Goal: Task Accomplishment & Management: Use online tool/utility

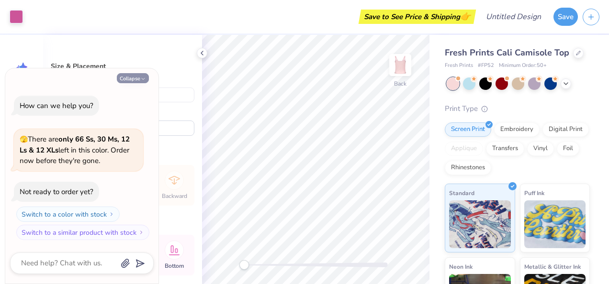
click at [138, 79] on button "Collapse" at bounding box center [133, 78] width 32 height 10
type textarea "x"
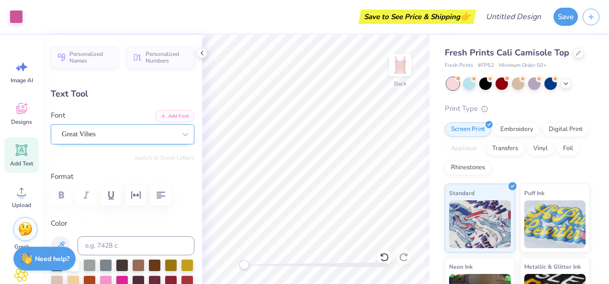
click at [110, 136] on div "Great Vibes" at bounding box center [119, 134] width 116 height 15
click at [110, 136] on div "Great Vibes" at bounding box center [119, 134] width 114 height 11
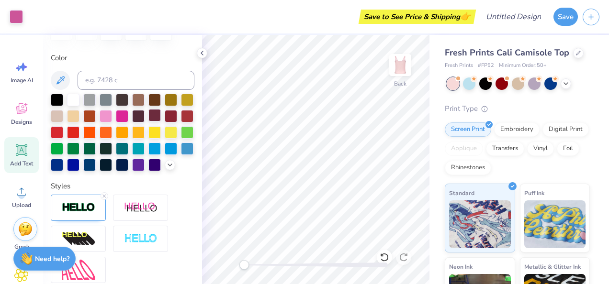
scroll to position [162, 0]
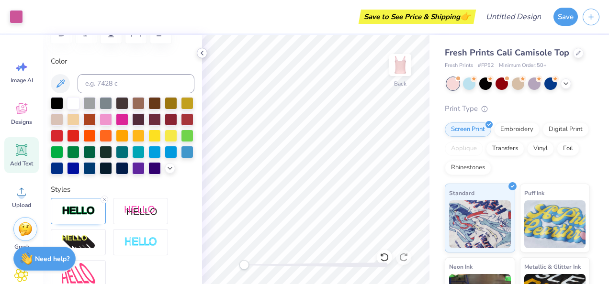
click at [204, 55] on icon at bounding box center [202, 53] width 8 height 8
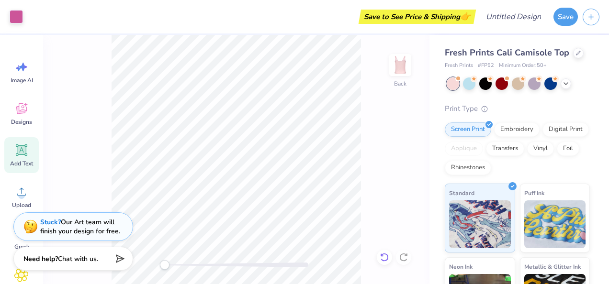
click at [379, 256] on div at bounding box center [384, 257] width 15 height 15
click at [387, 257] on icon at bounding box center [385, 258] width 10 height 10
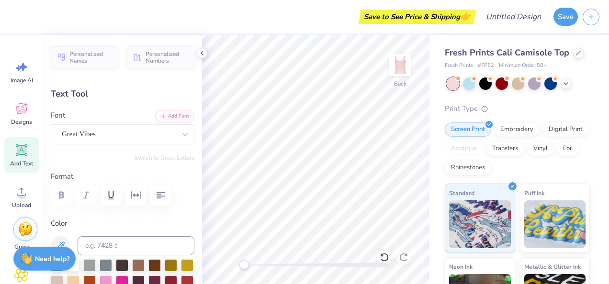
scroll to position [8, 1]
type textarea "D"
type textarea "Chu Theta"
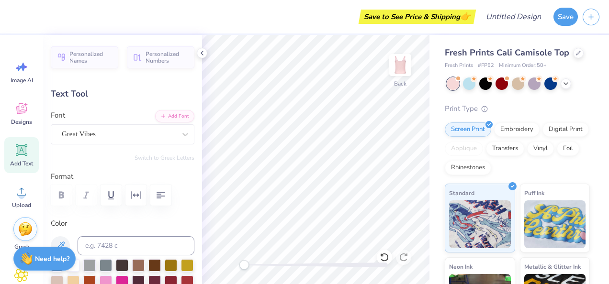
type input "1.14"
type input "0.50"
type input "4.13"
click at [378, 257] on div at bounding box center [384, 257] width 15 height 15
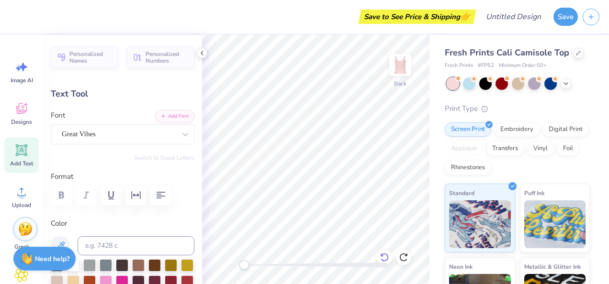
type textarea "Delta"
type input "2.32"
type input "0.57"
type input "4.03"
type input "1.35"
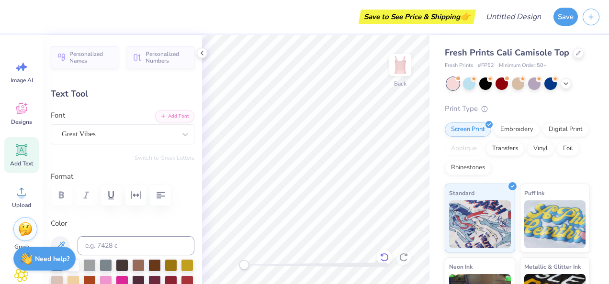
type input "0.54"
type input "4.11"
type input "2.32"
type input "0.57"
type input "4.38"
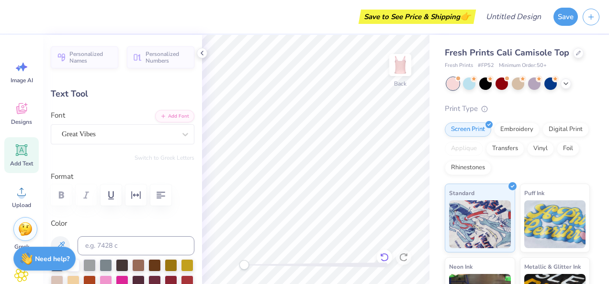
type input "1.35"
type input "0.54"
type input "2.32"
type input "0.57"
type input "5.76"
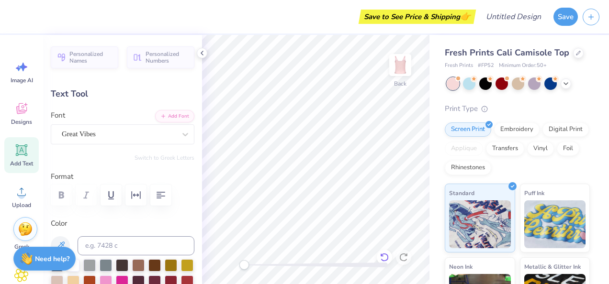
type input "1.35"
type input "0.54"
type input "5.79"
type input "2.32"
type input "0.57"
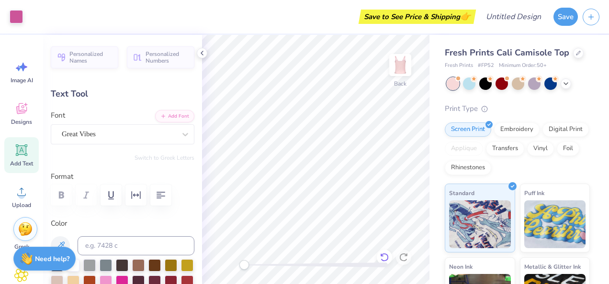
type input "5.76"
type textarea "C"
type textarea "Delta Chi Theta"
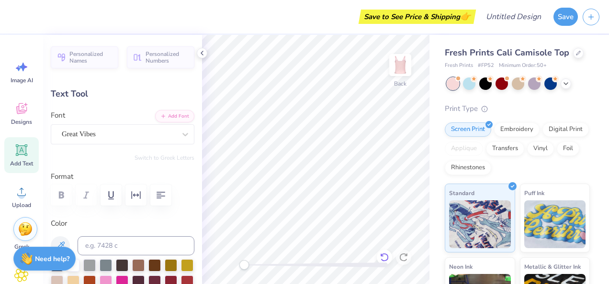
scroll to position [8, 4]
type input "1.35"
type input "0.54"
type input "5.79"
type input "3.66"
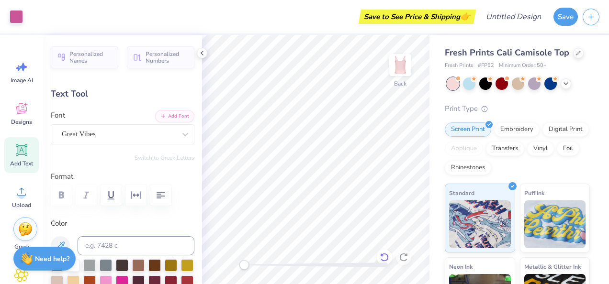
type input "0.57"
type input "5.76"
click at [553, 79] on circle at bounding box center [555, 78] width 7 height 7
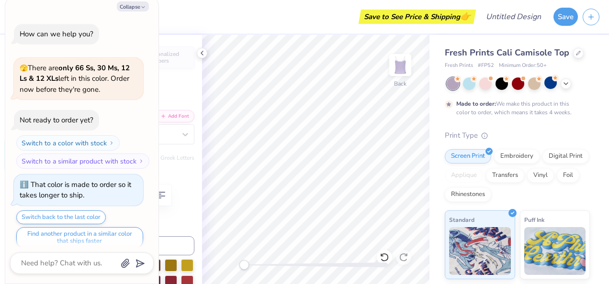
scroll to position [7, 0]
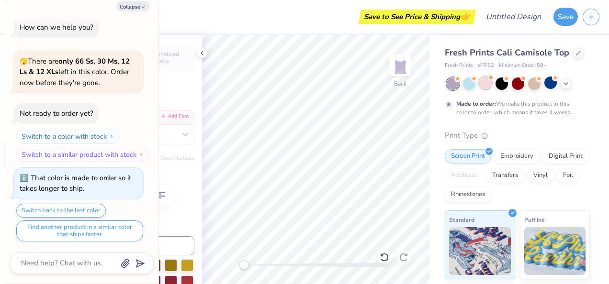
click at [489, 88] on div at bounding box center [485, 83] width 12 height 12
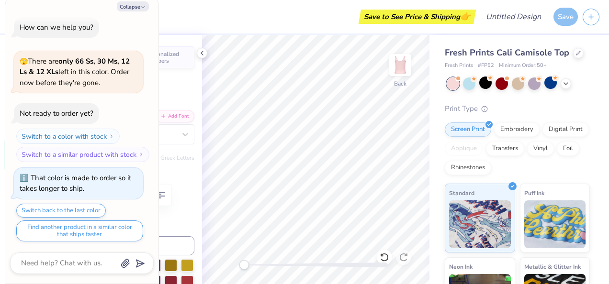
scroll to position [179, 0]
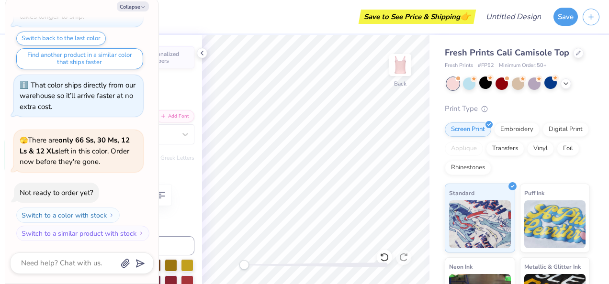
click at [259, 24] on div "Save to See Price & Shipping 👉" at bounding box center [251, 17] width 446 height 34
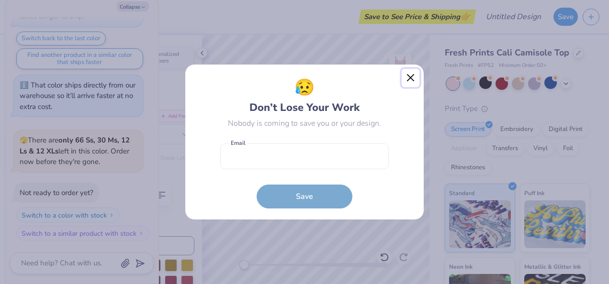
click at [411, 76] on button "Close" at bounding box center [411, 78] width 18 height 18
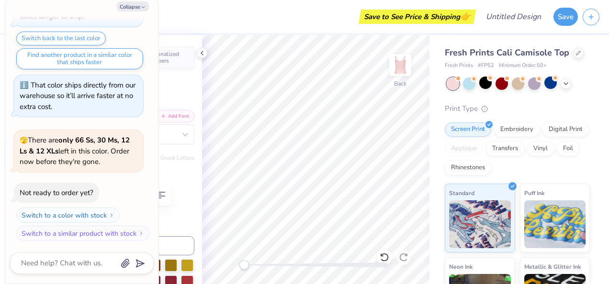
click at [597, 90] on div "Fresh Prints Cali Camisole Top Fresh Prints # FP52 Minimum Order: 50 + Print Ty…" at bounding box center [519, 217] width 180 height 365
type textarea "x"
type input "1.96"
type input "2.50"
type input "1.39"
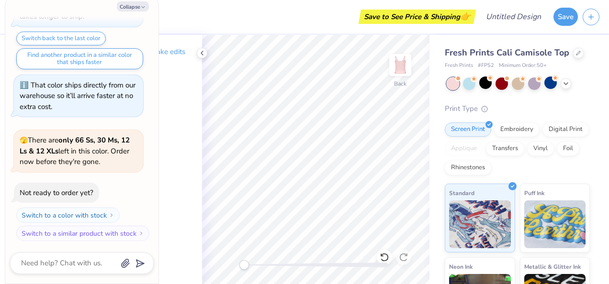
click at [582, 79] on div at bounding box center [518, 84] width 143 height 12
click at [565, 102] on div "Fresh Prints Cali Camisole Top Fresh Prints # FP52 Minimum Order: 50 + Print Ty…" at bounding box center [517, 223] width 145 height 354
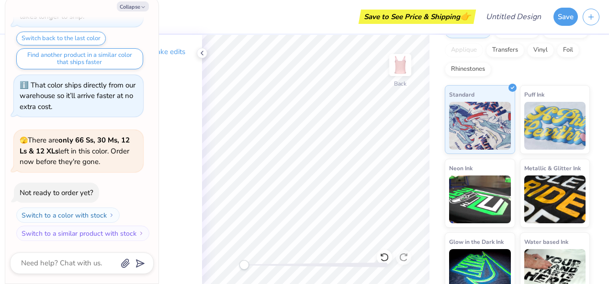
scroll to position [116, 0]
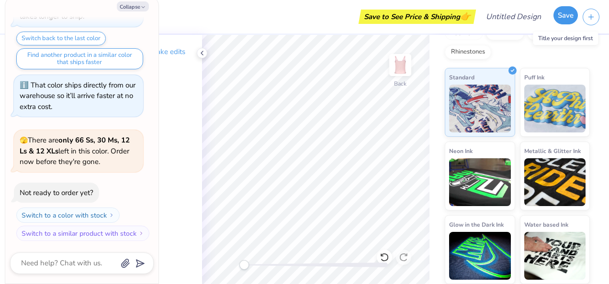
click at [569, 20] on button "Save" at bounding box center [565, 15] width 24 height 18
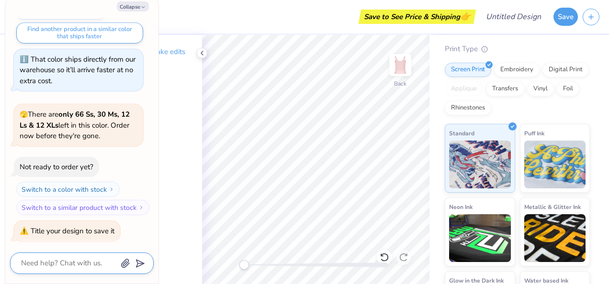
scroll to position [62, 0]
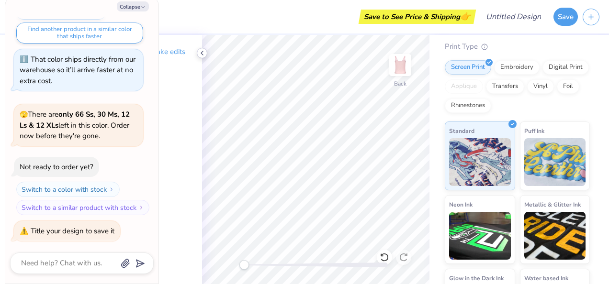
click at [199, 53] on icon at bounding box center [202, 53] width 8 height 8
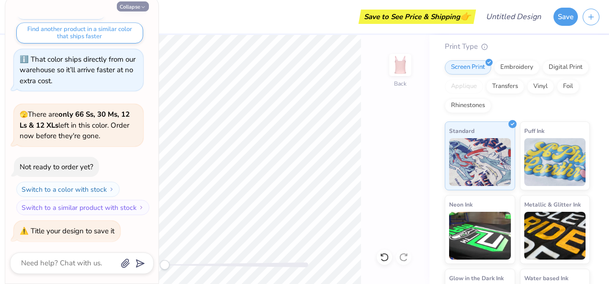
click at [129, 3] on button "Collapse" at bounding box center [133, 6] width 32 height 10
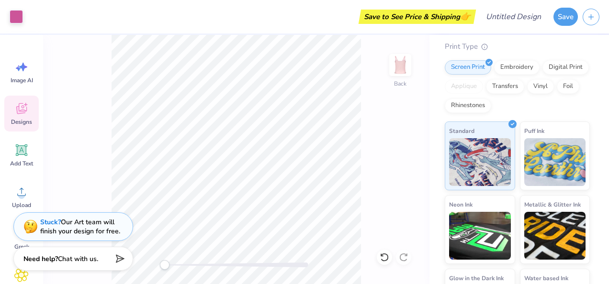
click at [29, 110] on div "Designs" at bounding box center [21, 114] width 34 height 36
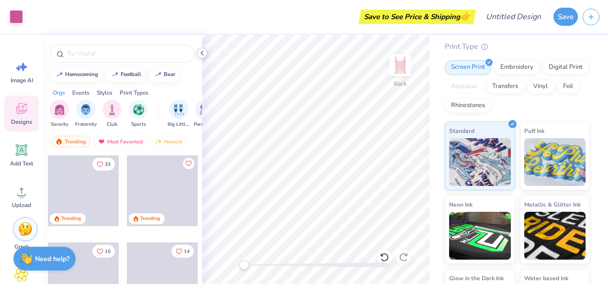
click at [204, 53] on icon at bounding box center [202, 53] width 8 height 8
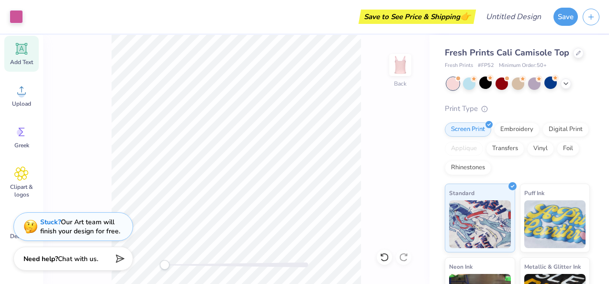
scroll to position [106, 0]
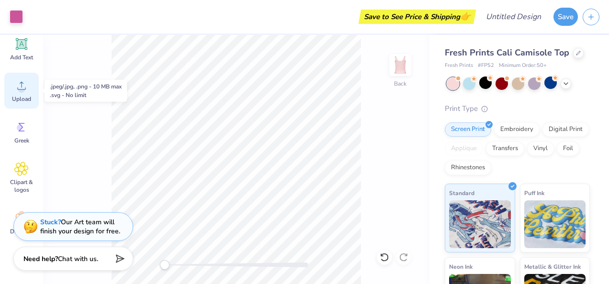
click at [22, 99] on span "Upload" at bounding box center [21, 99] width 19 height 8
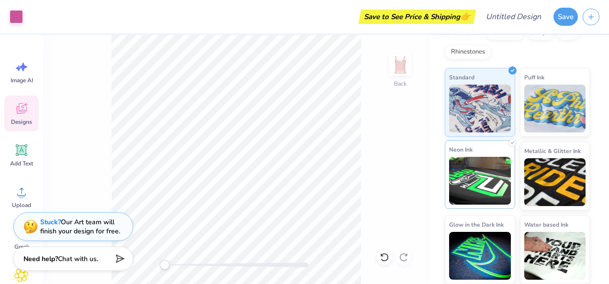
scroll to position [0, 0]
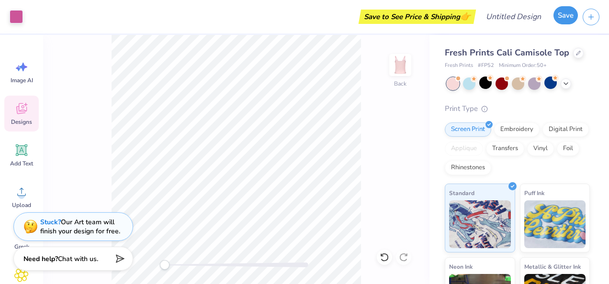
click at [563, 16] on button "Save" at bounding box center [565, 15] width 24 height 18
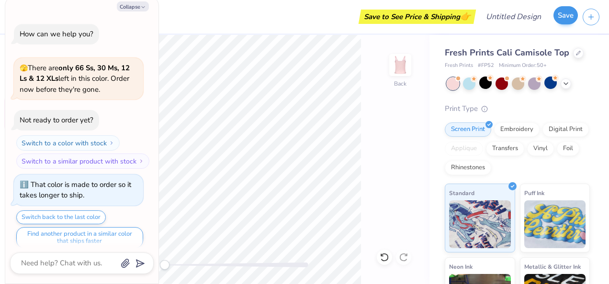
scroll to position [231, 0]
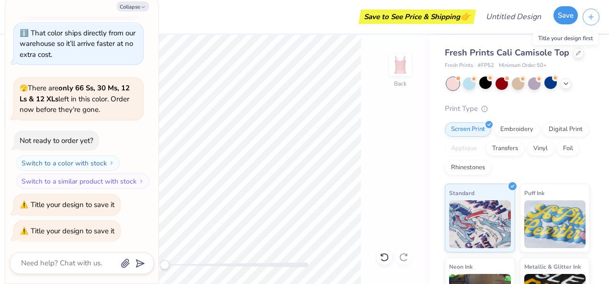
drag, startPoint x: 563, startPoint y: 16, endPoint x: 565, endPoint y: 9, distance: 7.9
click at [565, 9] on button "Save" at bounding box center [565, 15] width 24 height 18
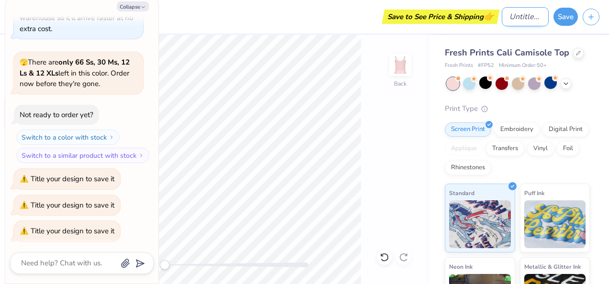
type textarea "x"
click at [526, 19] on input "Design Title" at bounding box center [525, 16] width 47 height 19
type input "b"
type textarea "x"
type input "bu"
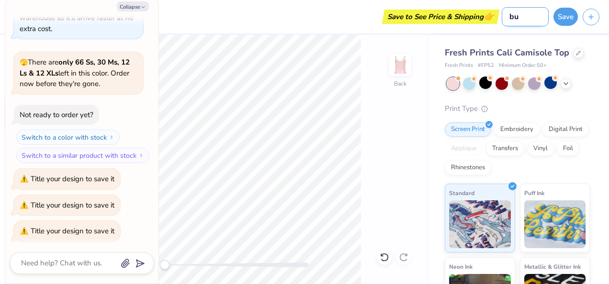
type textarea "x"
type input "but"
type textarea "x"
type input "bute"
type textarea "x"
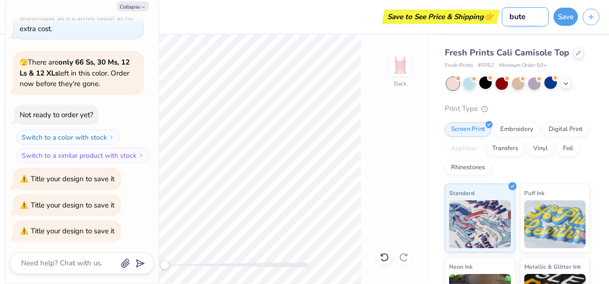
type input "butee"
type textarea "x"
type input "buteer"
type textarea "x"
type input "butee"
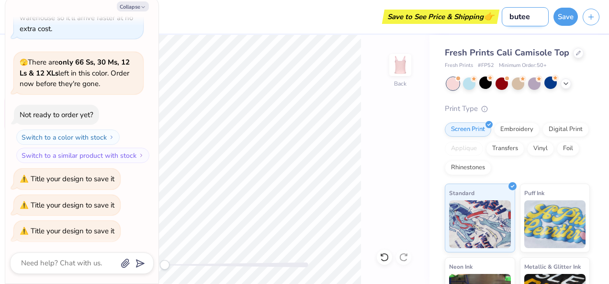
type textarea "x"
type input "bute"
type textarea "x"
type input "but"
type textarea "x"
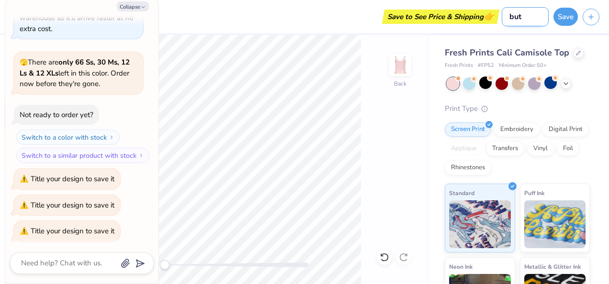
type input "butt"
type textarea "x"
type input "butte"
type textarea "x"
type input "buttef"
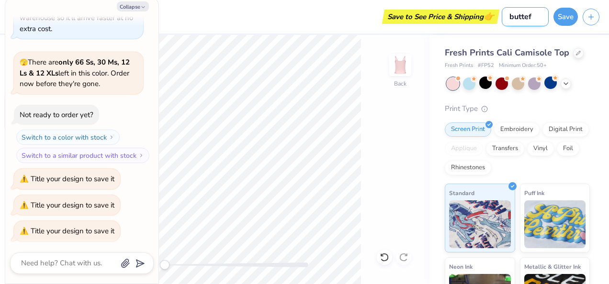
type textarea "x"
type input "buttefl"
type textarea "x"
type input "buttefly"
type textarea "x"
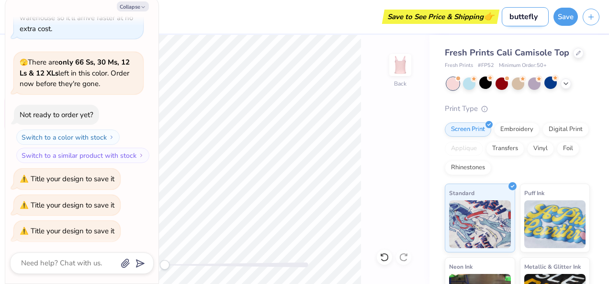
type input "buttefly"
type textarea "x"
type input "buttefly s"
type textarea "x"
type input "buttefly sh"
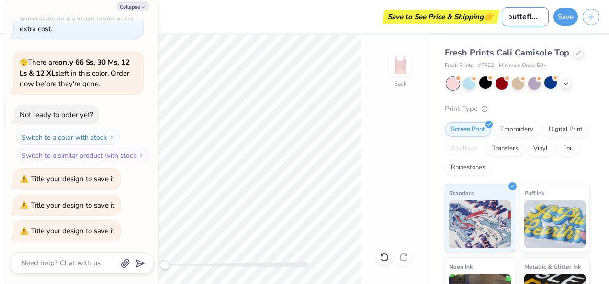
type textarea "x"
type input "buttefly shi"
type textarea "x"
type input "buttefly shir"
type textarea "x"
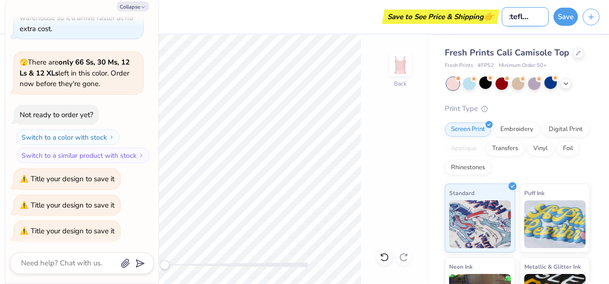
type input "buttefly shirt"
type textarea "x"
type input "buttefly shirt"
click at [568, 23] on button "Save" at bounding box center [565, 15] width 24 height 18
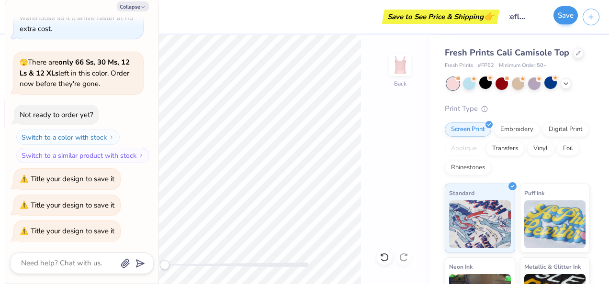
scroll to position [0, 0]
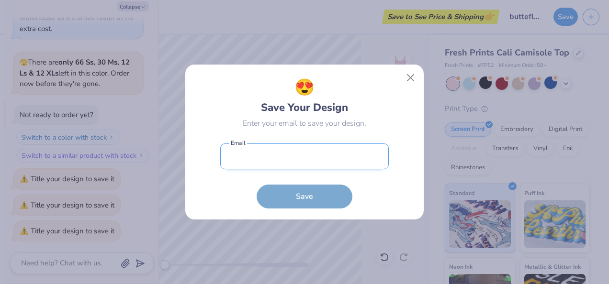
click at [293, 159] on input "email" at bounding box center [304, 157] width 169 height 26
type input "Olivia1Bernius2@gmail.com"
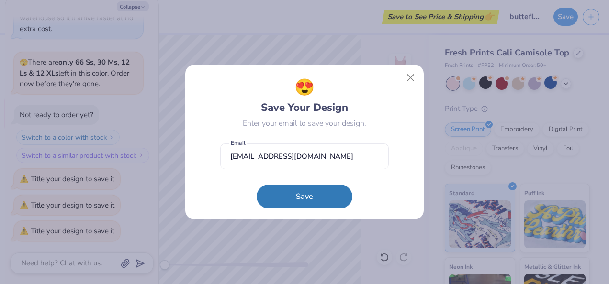
click at [297, 193] on button "Save" at bounding box center [305, 197] width 96 height 24
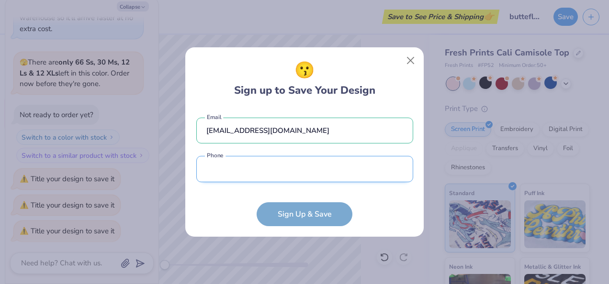
click at [273, 167] on input "tel" at bounding box center [304, 169] width 217 height 26
type input "(309) 231-6113"
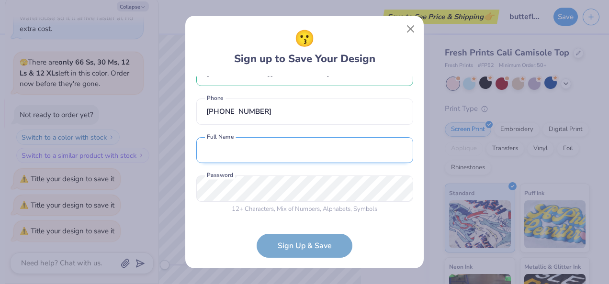
click at [254, 154] on input "text" at bounding box center [304, 150] width 217 height 26
type input "Olivia Bernius"
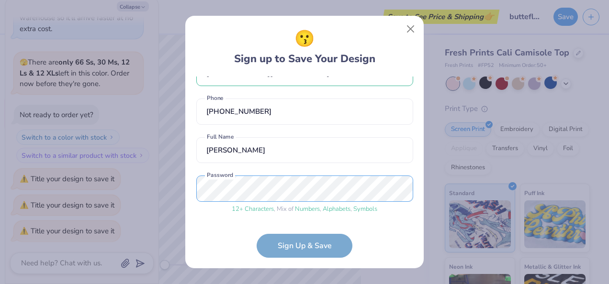
scroll to position [62, 0]
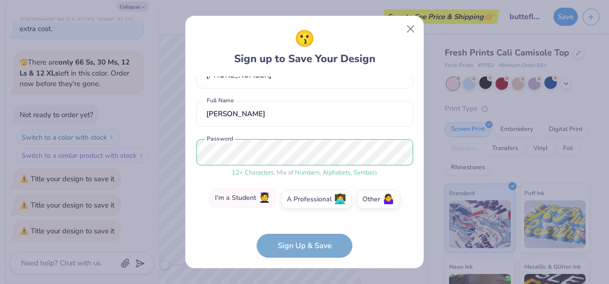
click at [239, 197] on label "I'm a Student 🧑‍🎓" at bounding box center [242, 198] width 67 height 19
click at [302, 261] on input "I'm a Student 🧑‍🎓" at bounding box center [305, 264] width 6 height 6
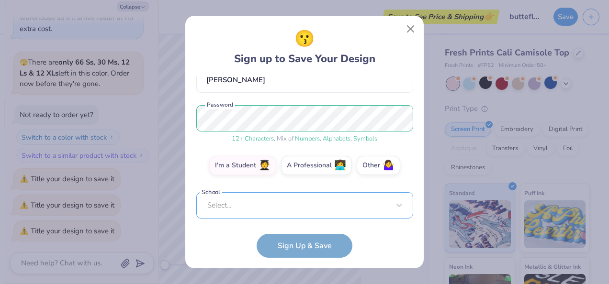
click at [242, 203] on div "Select..." at bounding box center [304, 205] width 217 height 26
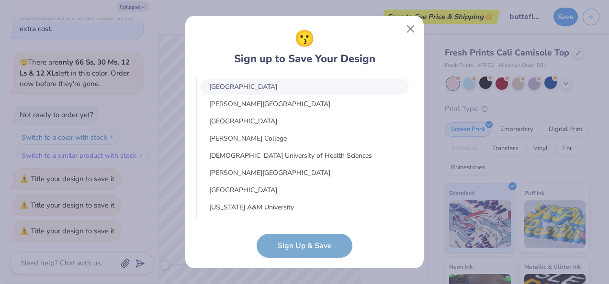
click at [199, 71] on div "😗 Sign up to Save Your Design Olivia1Bernius2@gmail.com Email (309) 231-6113 Ph…" at bounding box center [304, 142] width 217 height 231
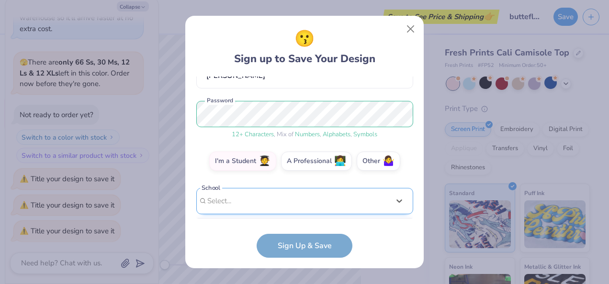
click at [279, 205] on div "option focused, 8 of 30. 30 results available. Use Up and Down to choose option…" at bounding box center [304, 275] width 217 height 175
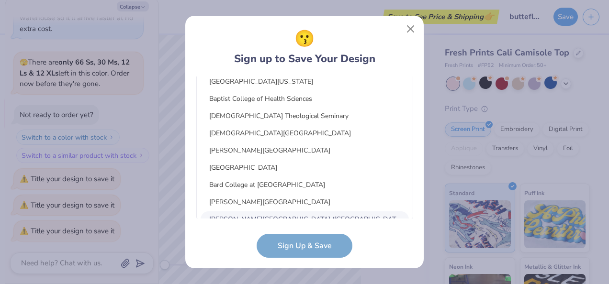
scroll to position [1931, 0]
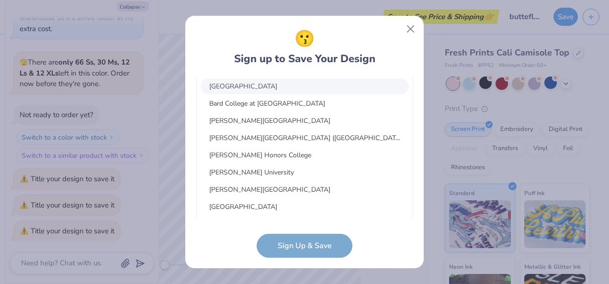
click at [393, 59] on div "😗 Sign up to Save Your Design" at bounding box center [304, 47] width 217 height 40
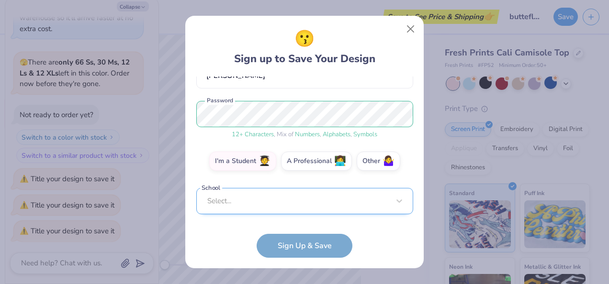
click at [229, 196] on div "Select..." at bounding box center [304, 201] width 217 height 26
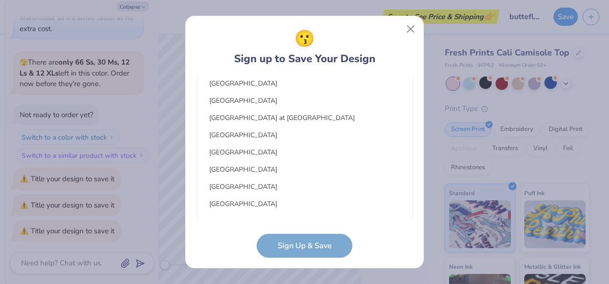
scroll to position [1324, 0]
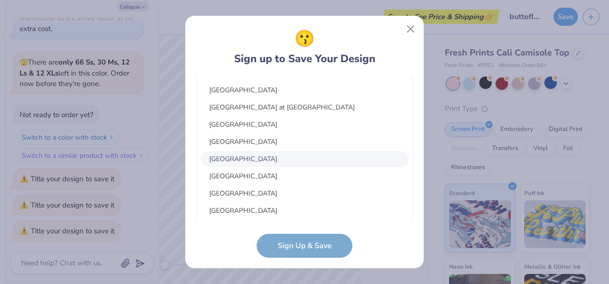
click at [303, 157] on div "Augustana College" at bounding box center [305, 159] width 208 height 16
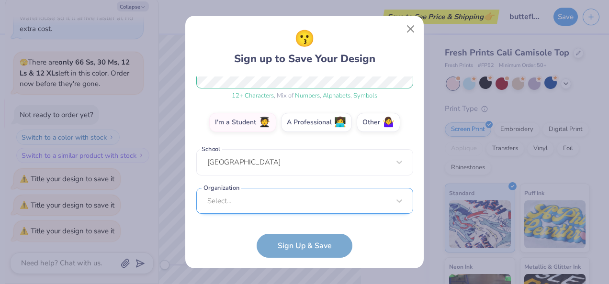
scroll to position [282, 0]
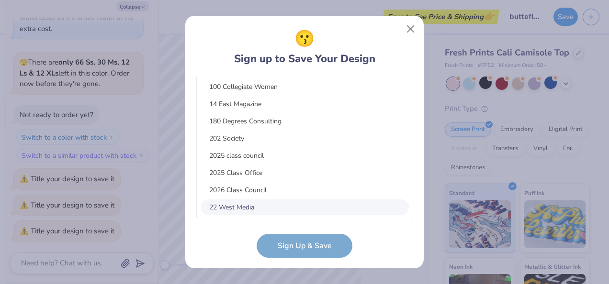
click at [270, 208] on div "option focused, 8 of 15. 15 results available. Use Up and Down to choose option…" at bounding box center [304, 132] width 217 height 175
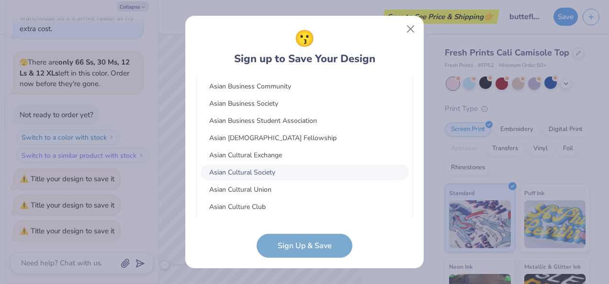
scroll to position [0, 0]
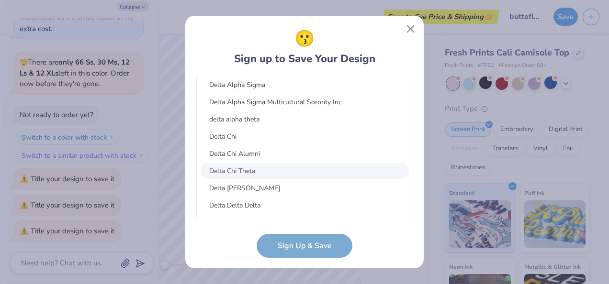
click at [282, 171] on div "Delta Chi Theta" at bounding box center [305, 171] width 208 height 16
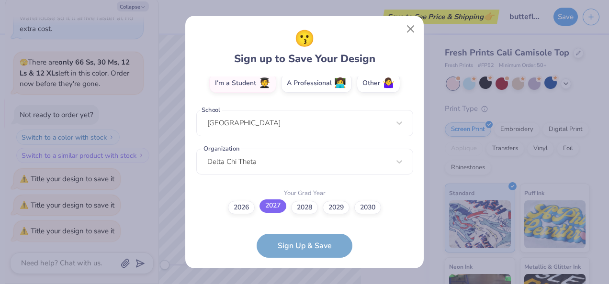
click at [283, 207] on label "2027" at bounding box center [272, 206] width 27 height 13
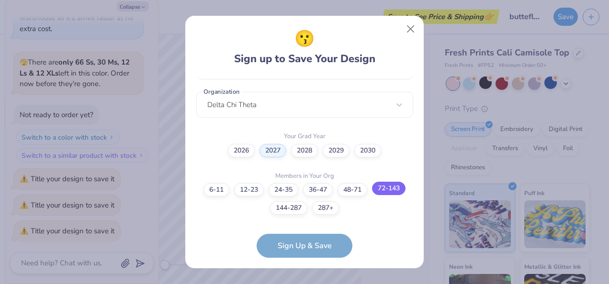
click at [384, 193] on label "72-143" at bounding box center [389, 188] width 34 height 13
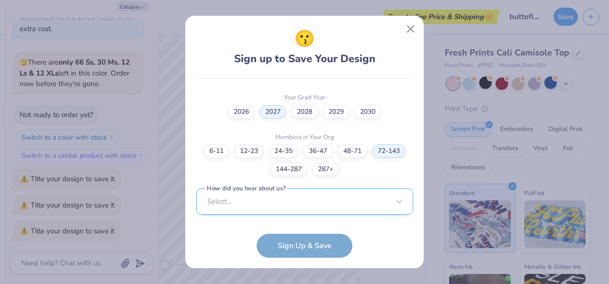
click at [304, 203] on div "Select..." at bounding box center [304, 202] width 217 height 26
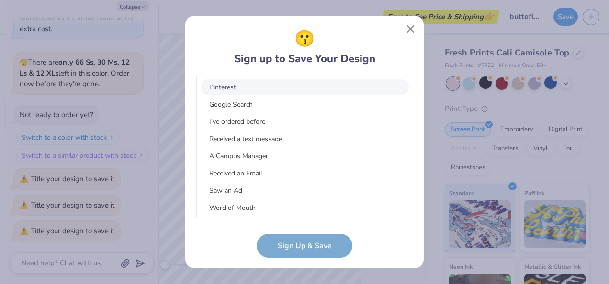
click at [278, 82] on div "Pinterest" at bounding box center [305, 87] width 208 height 16
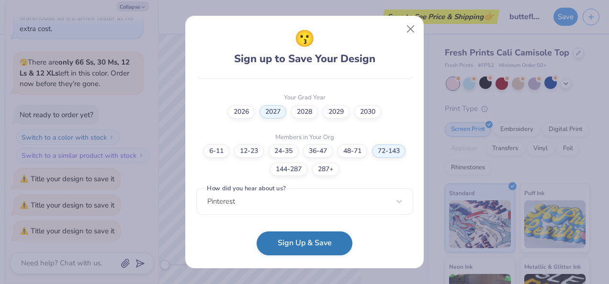
click at [305, 245] on button "Sign Up & Save" at bounding box center [305, 244] width 96 height 24
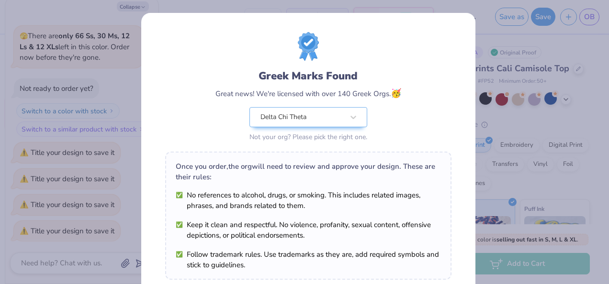
click at [366, 90] on div "Great news! We're licensed with over 140 Greek Orgs. 🥳" at bounding box center [308, 93] width 186 height 13
click at [461, 124] on div "Greek Marks Found Great news! We're licensed with over 140 Greek Orgs. 🥳 Delta …" at bounding box center [308, 219] width 334 height 412
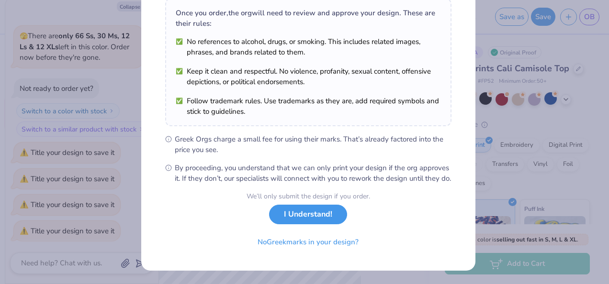
click at [308, 216] on button "I Understand!" at bounding box center [308, 215] width 78 height 20
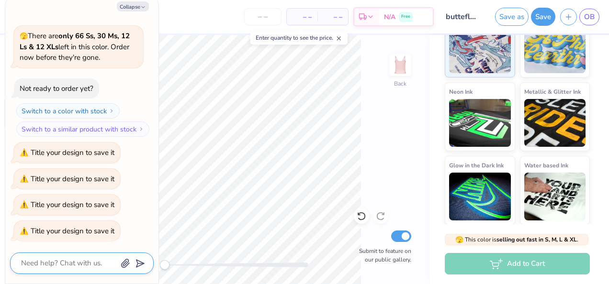
scroll to position [192, 0]
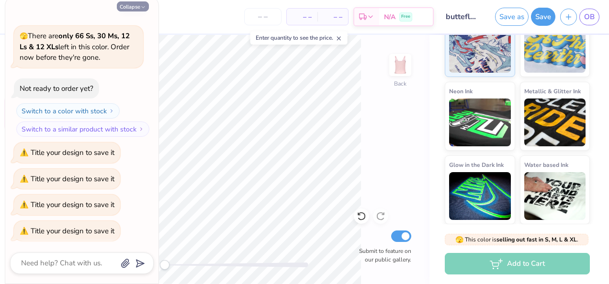
click at [134, 11] on button "Collapse" at bounding box center [133, 6] width 32 height 10
type textarea "x"
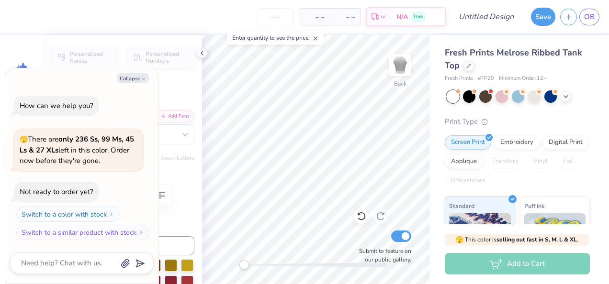
type textarea "x"
type textarea "PI BETA"
type textarea "x"
type textarea "PI BET"
type textarea "x"
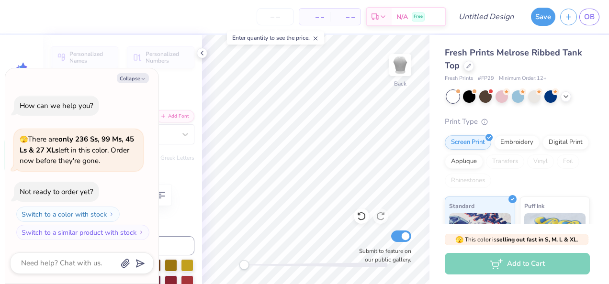
type textarea "PI BE"
type textarea "x"
type textarea "PI B"
type textarea "x"
type textarea "PI"
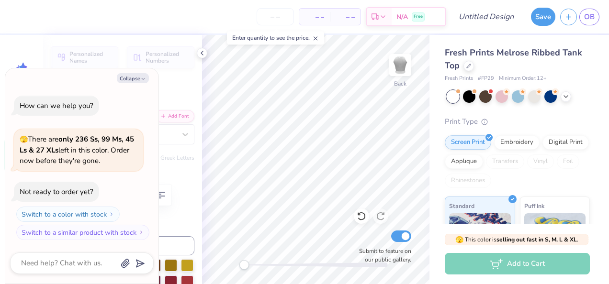
type textarea "x"
type textarea "PI"
type textarea "x"
type textarea "P"
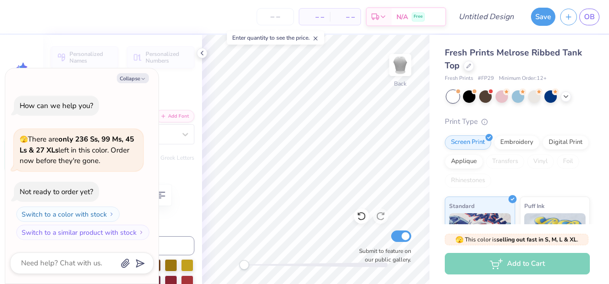
type textarea "x"
type textarea "D"
type textarea "x"
type textarea "De"
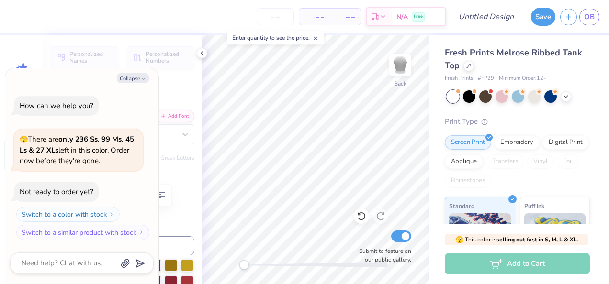
type textarea "x"
type textarea "Del"
type textarea "x"
type textarea "Delt"
type textarea "x"
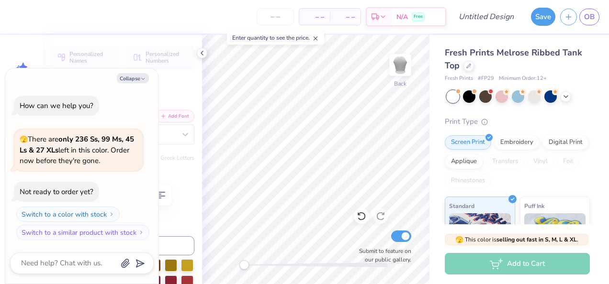
type textarea "Delta"
type textarea "x"
type textarea "Delta"
type textarea "x"
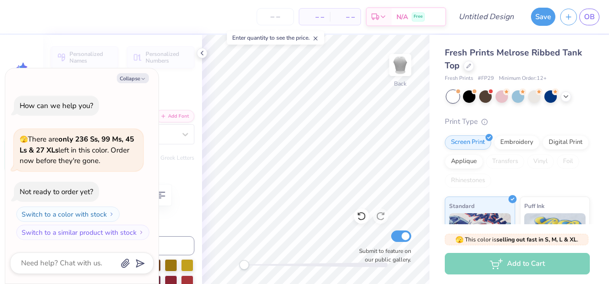
type textarea "Delta C"
type textarea "x"
type textarea "Delta Ch"
type textarea "x"
type textarea "Delta Chi"
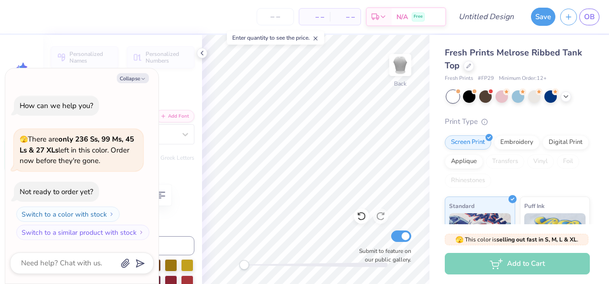
type textarea "x"
type textarea "Delta Chi"
type textarea "x"
type textarea "Delta Chi T"
type textarea "x"
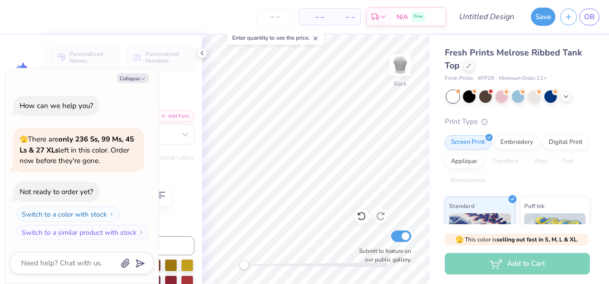
type textarea "Delta Chi Th"
type textarea "x"
type textarea "Delta Chi The"
type textarea "x"
type textarea "Delta Chi Thet"
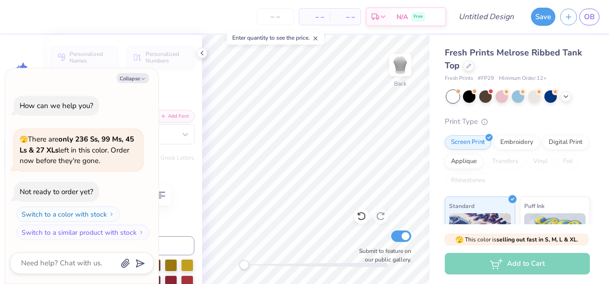
type textarea "x"
type textarea "Delta Chi Theta"
type textarea "x"
type input "3.16"
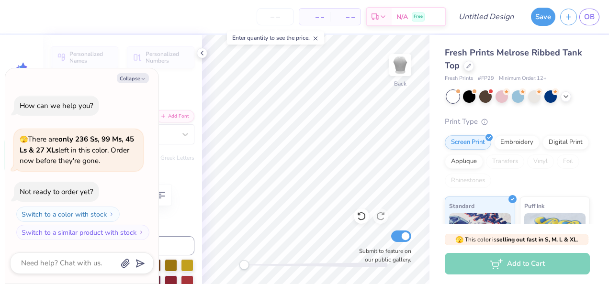
type input "0.36"
type input "5.52"
type textarea "x"
type textarea "established"
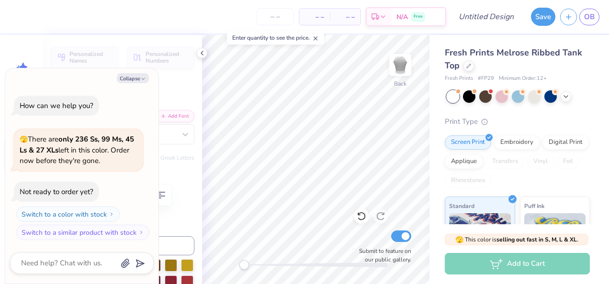
scroll to position [8, 3]
type textarea "x"
type textarea "established 1"
type textarea "x"
type textarea "established 19"
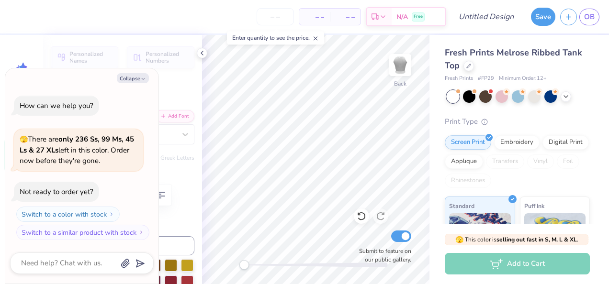
type textarea "x"
type textarea "established 196"
type textarea "x"
type textarea "established 1965"
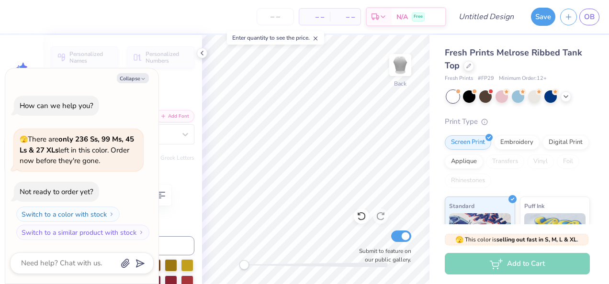
type textarea "x"
type input "8.97"
type input "2.14"
type input "3.20"
click at [501, 96] on div at bounding box center [502, 96] width 12 height 12
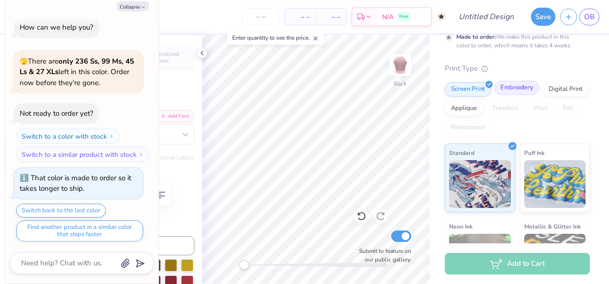
scroll to position [196, 0]
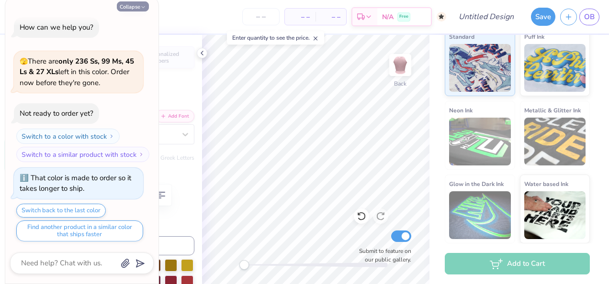
click at [142, 8] on icon "button" at bounding box center [143, 7] width 6 height 6
type textarea "x"
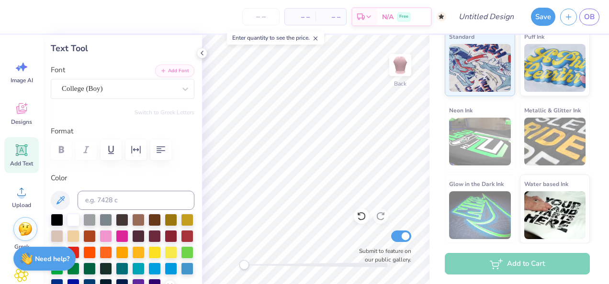
scroll to position [8, 4]
click at [112, 237] on div at bounding box center [106, 235] width 12 height 12
type input "3.14"
type input "0.36"
type input "5.52"
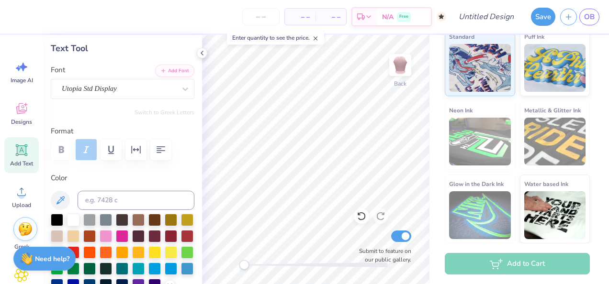
type textarea "established 1965"
click at [112, 237] on div at bounding box center [106, 235] width 12 height 12
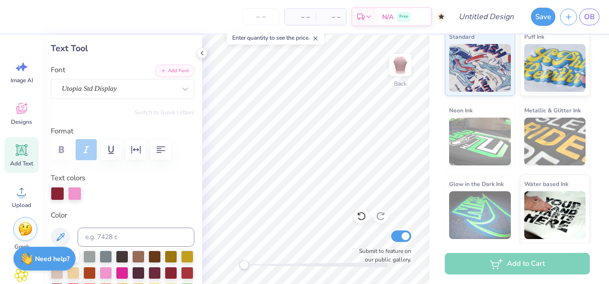
scroll to position [8, 3]
click at [112, 274] on div at bounding box center [106, 272] width 12 height 12
click at [491, 18] on input "Design Title" at bounding box center [497, 16] width 47 height 19
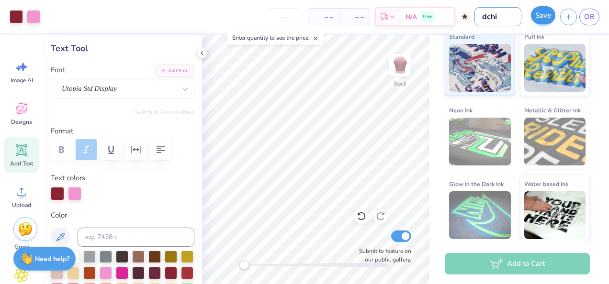
type input "dchi"
click at [540, 18] on button "Save" at bounding box center [543, 15] width 24 height 18
click at [544, 15] on div "Save" at bounding box center [543, 17] width 24 height 18
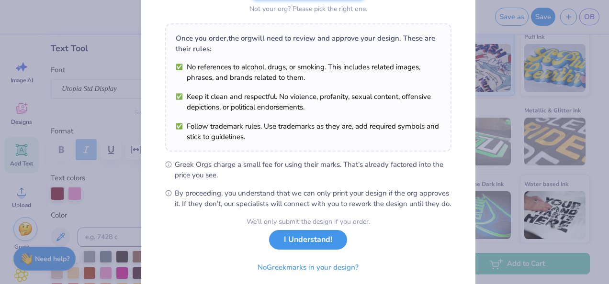
click at [300, 250] on button "I Understand!" at bounding box center [308, 240] width 78 height 20
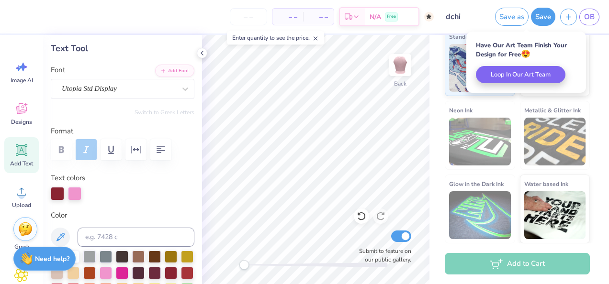
scroll to position [22, 0]
click at [441, 156] on div "# 525480A Original Proof Fresh Prints Melrose Ribbed Tank Top Fresh Prints # FP…" at bounding box center [519, 33] width 180 height 421
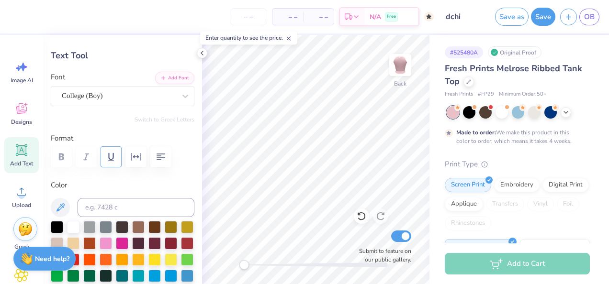
scroll to position [39, 0]
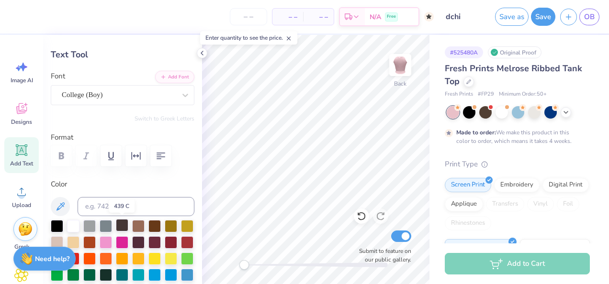
click at [124, 225] on div at bounding box center [122, 225] width 12 height 12
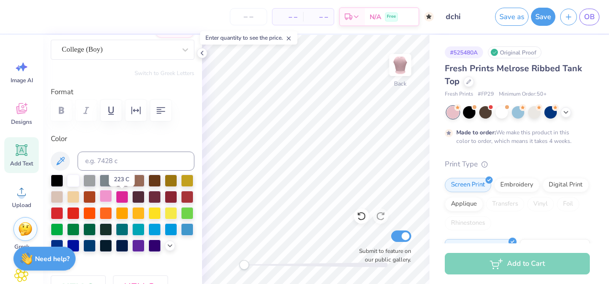
scroll to position [86, 0]
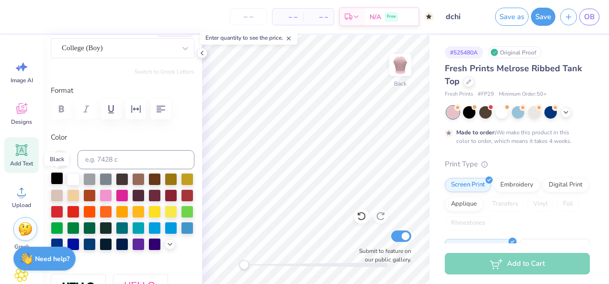
click at [53, 176] on div at bounding box center [57, 178] width 12 height 12
click at [121, 177] on div at bounding box center [122, 178] width 12 height 12
click at [55, 179] on div at bounding box center [57, 178] width 12 height 12
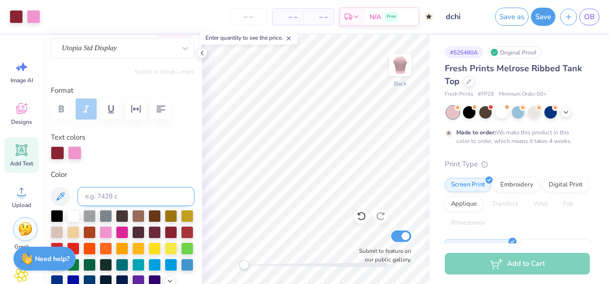
type input "3.14"
type input "0.36"
type input "5.52"
click at [59, 213] on div at bounding box center [57, 215] width 12 height 12
type input "8.97"
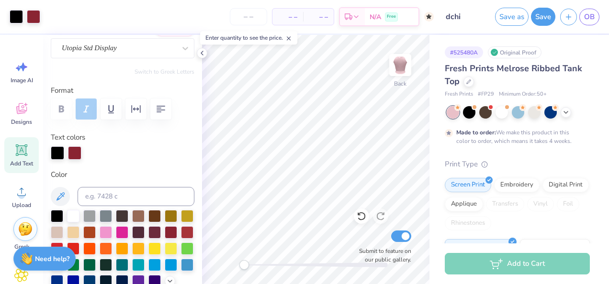
type input "2.14"
type input "3.20"
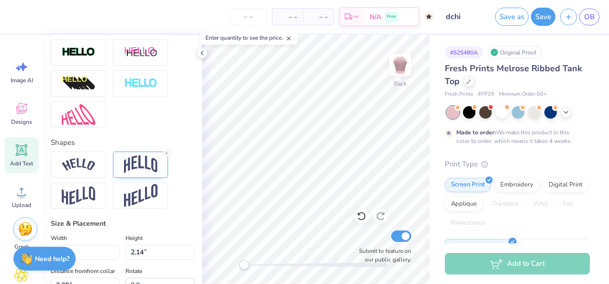
scroll to position [396, 0]
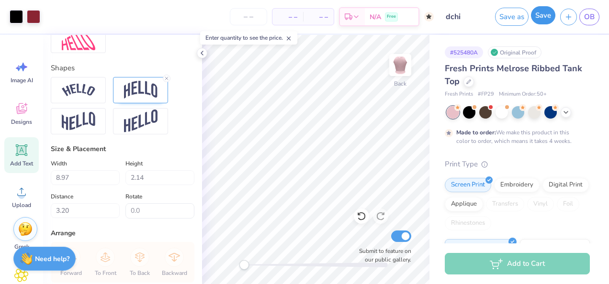
click at [536, 20] on button "Save" at bounding box center [543, 15] width 24 height 18
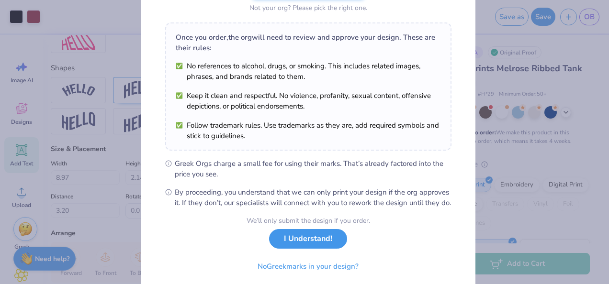
click at [296, 249] on button "I Understand!" at bounding box center [308, 239] width 78 height 20
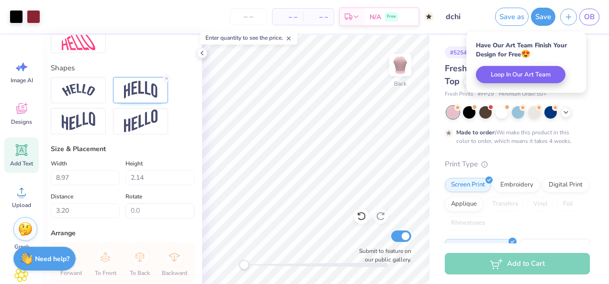
scroll to position [22, 0]
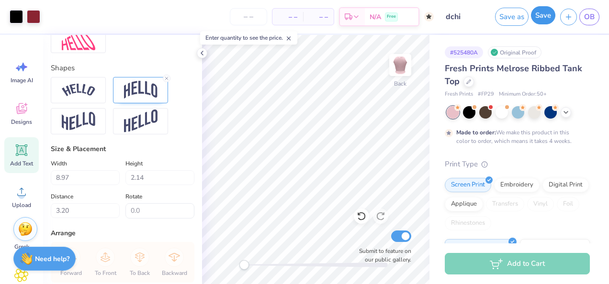
click at [544, 19] on button "Save" at bounding box center [543, 15] width 24 height 18
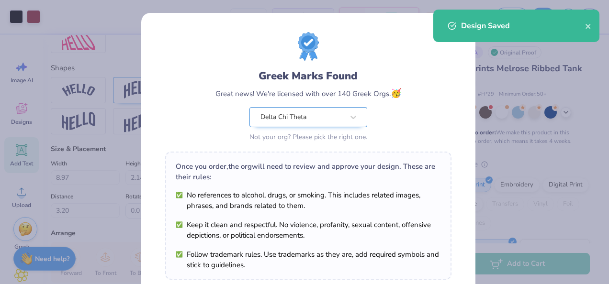
scroll to position [163, 0]
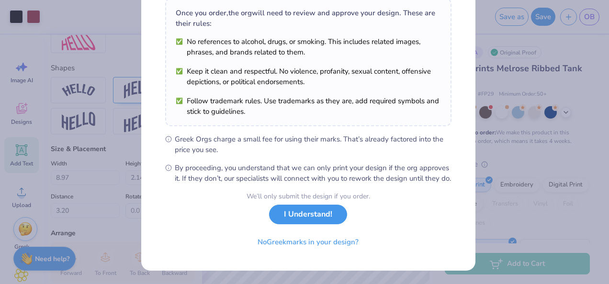
click at [300, 218] on button "I Understand!" at bounding box center [308, 215] width 78 height 20
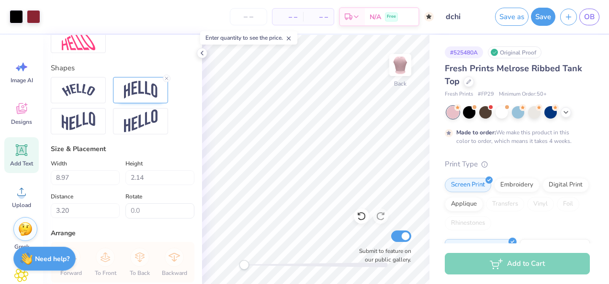
scroll to position [22, 0]
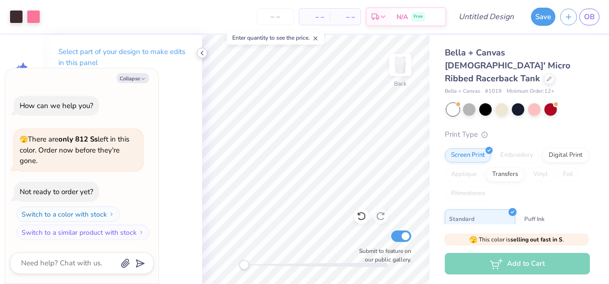
click at [203, 52] on icon at bounding box center [202, 53] width 8 height 8
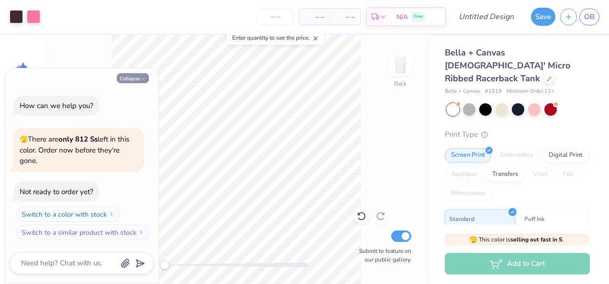
click at [132, 81] on button "Collapse" at bounding box center [133, 78] width 32 height 10
type textarea "x"
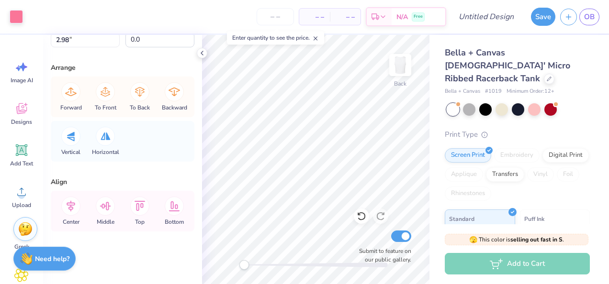
scroll to position [99, 0]
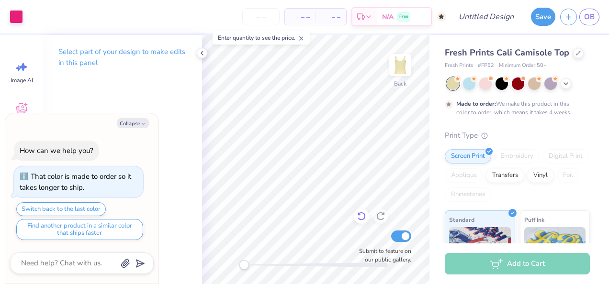
click at [363, 217] on icon at bounding box center [362, 217] width 10 height 10
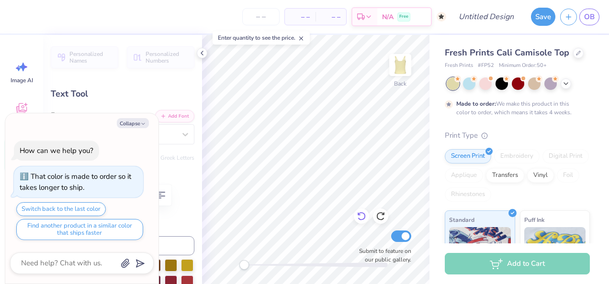
type textarea "x"
type textarea "Chi"
type textarea "x"
type textarea "D Chi"
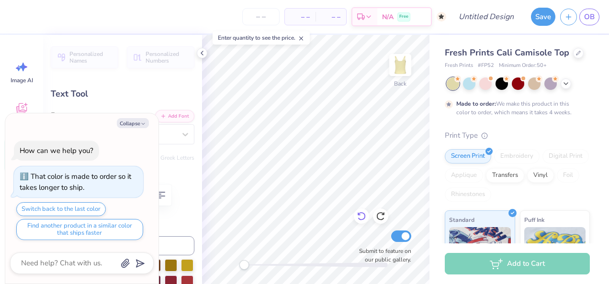
type textarea "x"
type textarea "De Chi"
type textarea "x"
type textarea "Del Chi"
type textarea "x"
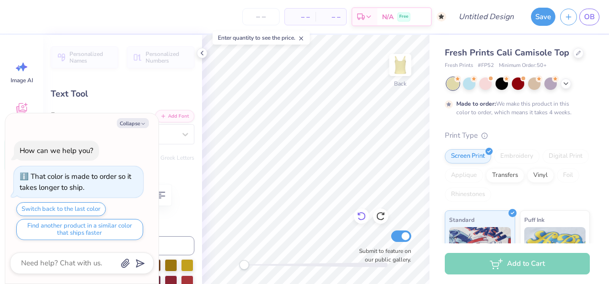
type textarea "Delt Chi"
type textarea "x"
type textarea "Delta Chi"
type textarea "x"
type textarea "Delta Chi"
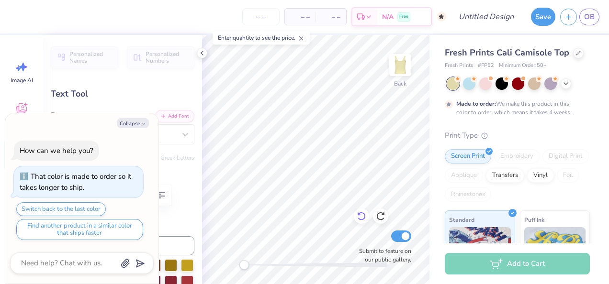
type textarea "x"
type textarea "Delta C Chi"
type textarea "x"
type textarea "Delta Ch Chi"
type textarea "x"
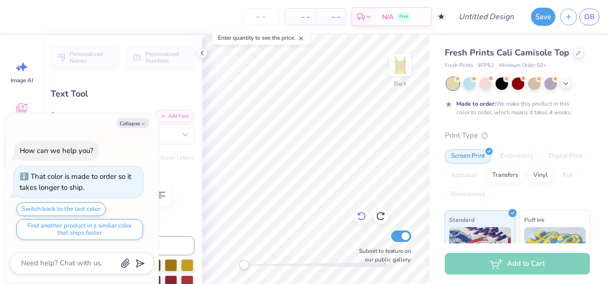
type textarea "Delta Chi Chi"
type textarea "x"
type textarea "Delta Chi Chi"
type textarea "x"
type textarea "Delta Chi T Chi"
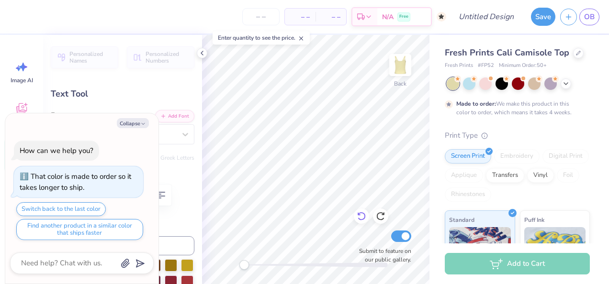
type textarea "x"
type textarea "Delta Chi Th Chi"
type textarea "x"
type textarea "Delta Chi The Chi"
type textarea "x"
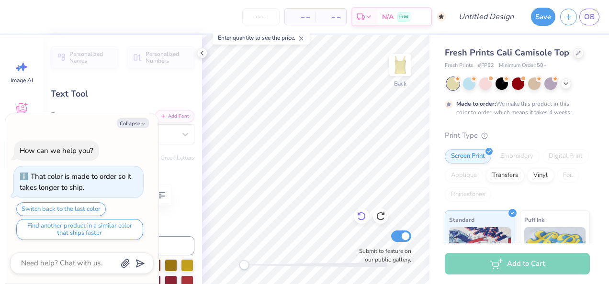
type textarea "Delta Chi Thet Chi"
type textarea "x"
type textarea "Delta Chi Theta Chi"
type textarea "x"
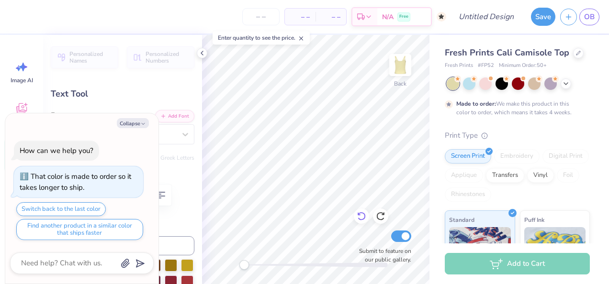
type textarea "Delta Chi Theta Ci"
type textarea "x"
type textarea "Delta Chi Theta i"
type textarea "x"
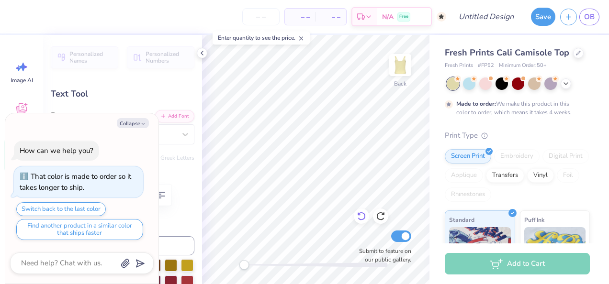
type textarea "Delta Chi Thetai"
type textarea "x"
type input "7.47"
type input "1.03"
type input "2.91"
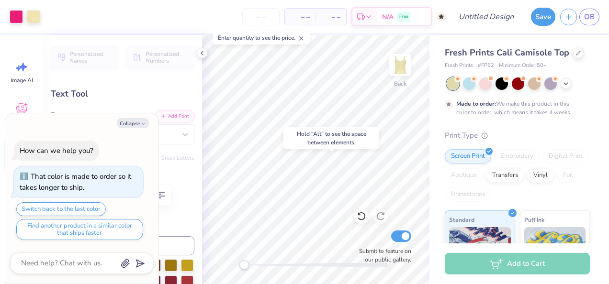
click at [340, 138] on div "Hold “Alt” to see the space between elements." at bounding box center [331, 138] width 96 height 22
type textarea "x"
type textarea "Delta Chi"
type textarea "x"
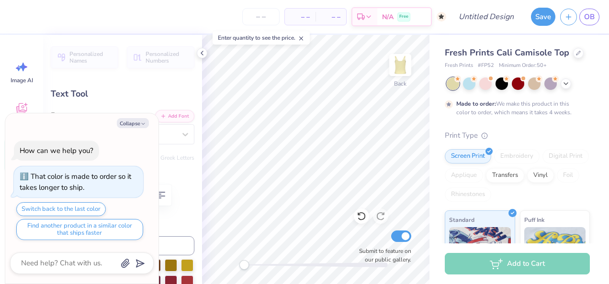
type textarea "Delta Chi T"
type textarea "x"
type textarea "Delta Chi Th"
type textarea "x"
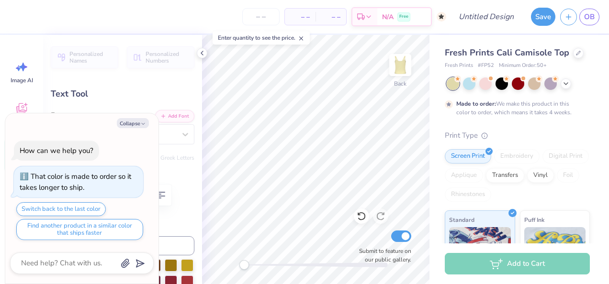
type textarea "Delta Chi The"
type textarea "x"
type textarea "Delta Chi Thet"
type textarea "x"
type textarea "Delta Chi Theta"
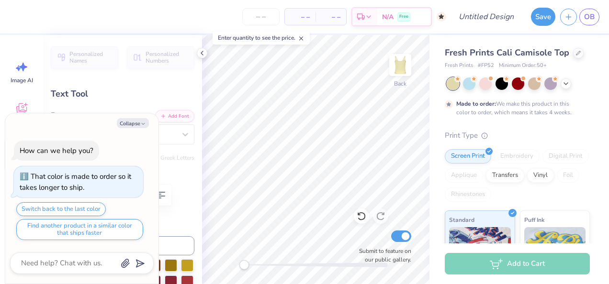
scroll to position [8, 4]
type textarea "x"
type input "7.15"
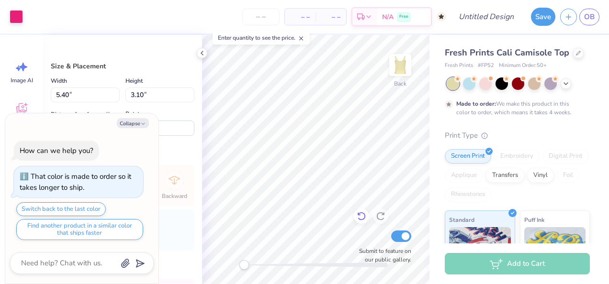
click at [365, 216] on icon at bounding box center [361, 217] width 8 height 9
click at [381, 215] on icon at bounding box center [381, 217] width 10 height 10
type textarea "x"
type input "-17.9"
type textarea "x"
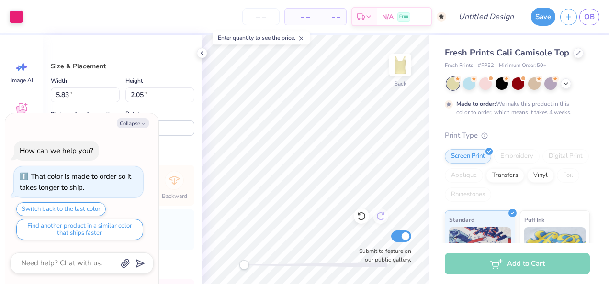
type input "0.48"
type input "0.52"
type input "2.91"
type input "0.0"
type textarea "x"
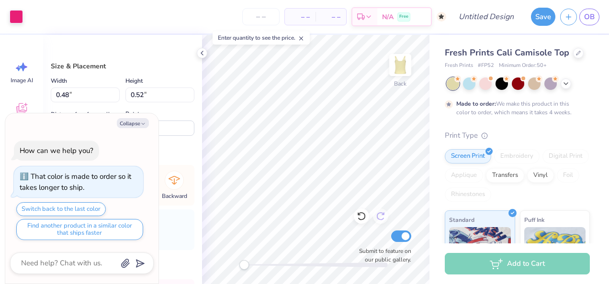
type input "5.83"
type input "2.05"
type input "2.99"
type input "-17.9"
type textarea "x"
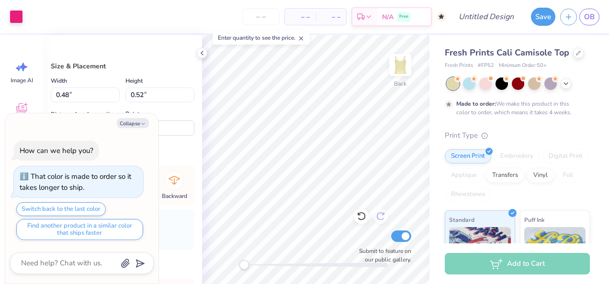
type input "0.20"
type input "0.21"
type input "3.22"
click at [363, 214] on icon at bounding box center [362, 217] width 10 height 10
type textarea "x"
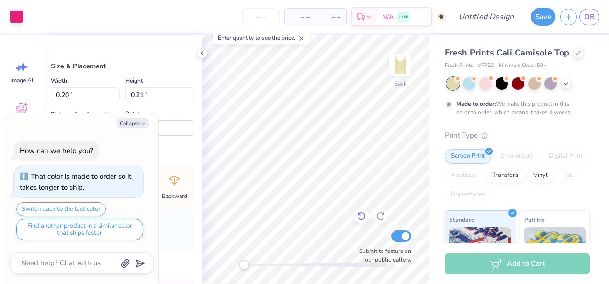
type input "0.48"
type input "0.52"
type input "2.91"
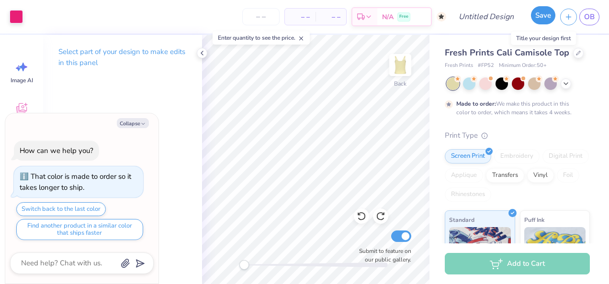
click at [539, 18] on button "Save" at bounding box center [543, 15] width 24 height 18
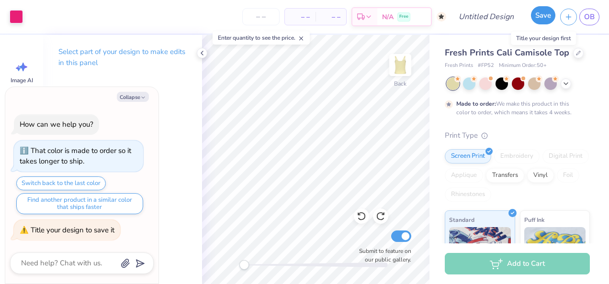
click at [546, 21] on button "Save" at bounding box center [543, 15] width 24 height 18
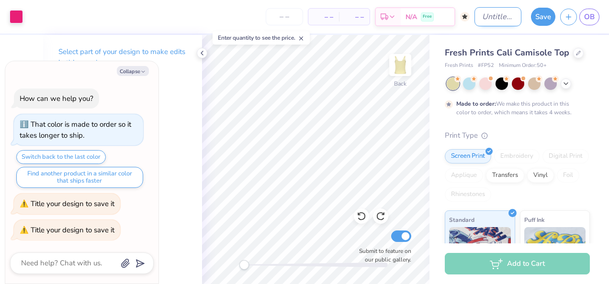
type textarea "x"
click at [500, 22] on input "Design Title" at bounding box center [497, 16] width 47 height 19
type input "d"
type textarea "x"
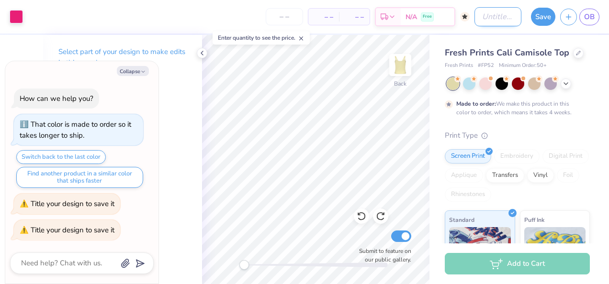
type input "y"
type textarea "x"
type input "ye"
type textarea "x"
type input "yel"
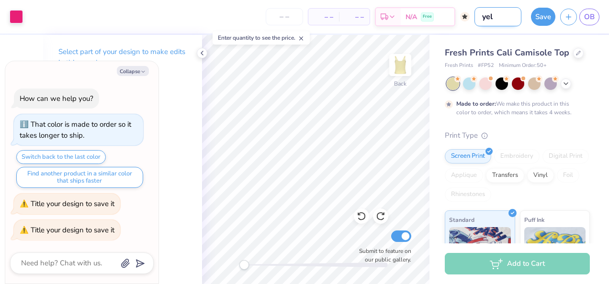
type textarea "x"
type input "yell"
type textarea "x"
type input "yello"
type textarea "x"
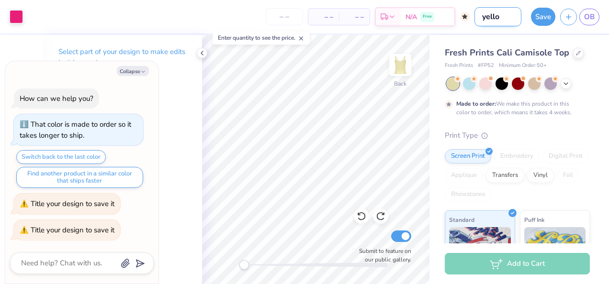
type input "yellow"
type textarea "x"
type input "yellow"
type textarea "x"
type input "yellow t"
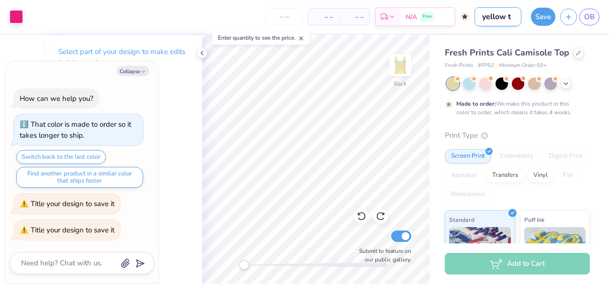
type textarea "x"
type input "yellow to"
type textarea "x"
type input "yellow top"
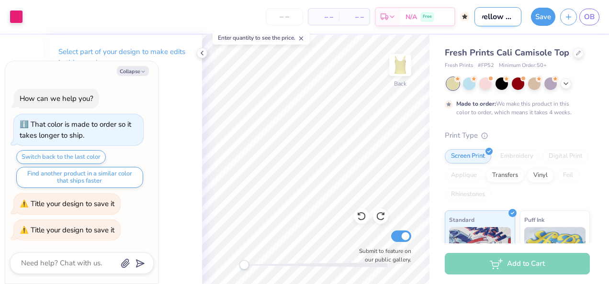
type textarea "x"
type input "yellow top"
click at [548, 11] on button "Save" at bounding box center [543, 15] width 24 height 18
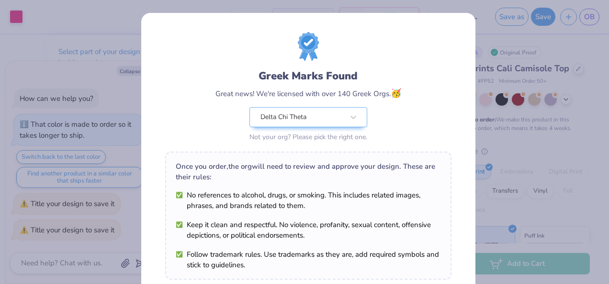
scroll to position [163, 0]
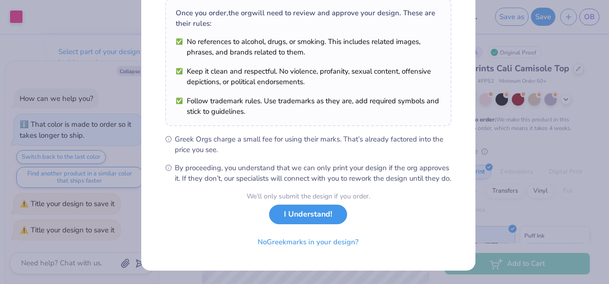
click at [298, 222] on button "I Understand!" at bounding box center [308, 215] width 78 height 20
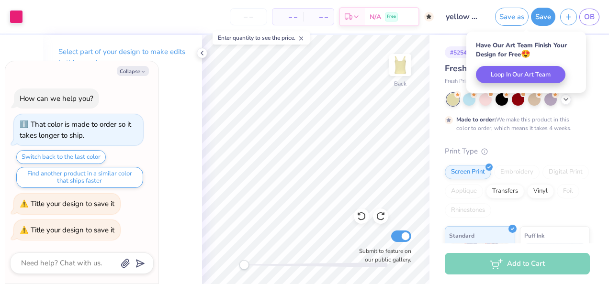
scroll to position [22, 0]
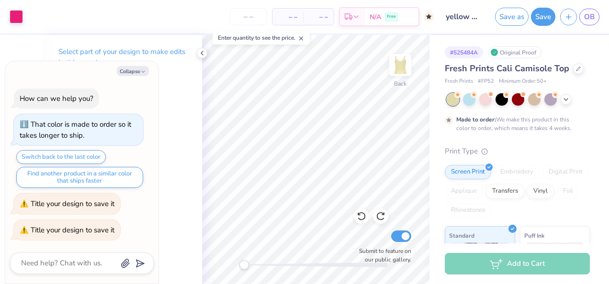
click at [202, 25] on div "– – Per Item – – Total Est. Delivery N/A Free" at bounding box center [231, 17] width 406 height 34
click at [568, 147] on div "Print Type" at bounding box center [517, 151] width 145 height 11
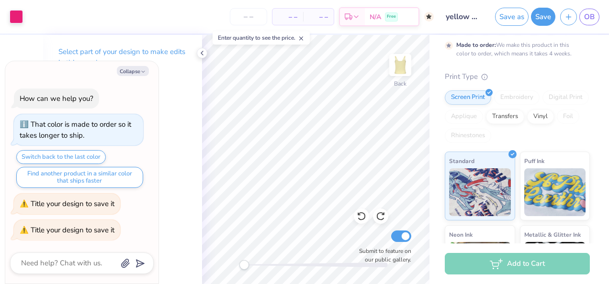
scroll to position [76, 0]
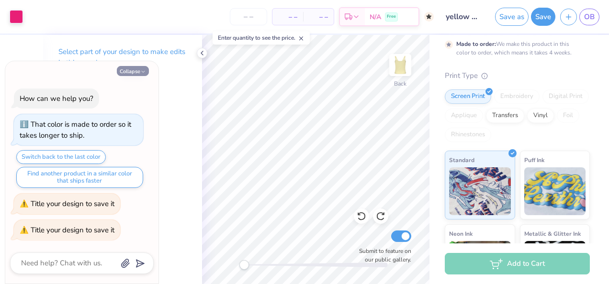
click at [146, 72] on icon "button" at bounding box center [143, 72] width 6 height 6
type textarea "x"
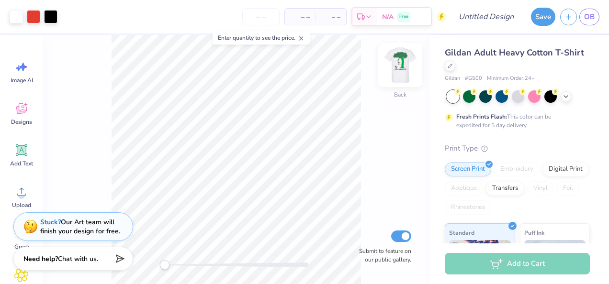
click at [400, 72] on img at bounding box center [400, 65] width 38 height 38
click at [402, 66] on img at bounding box center [400, 65] width 38 height 38
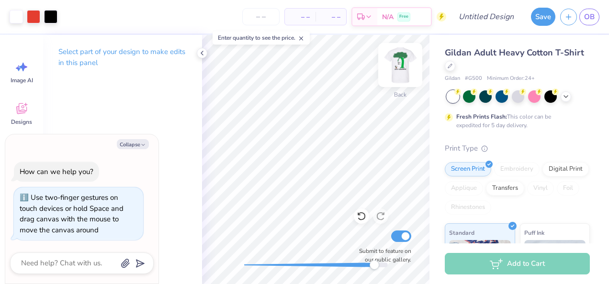
click at [396, 68] on img at bounding box center [400, 65] width 38 height 38
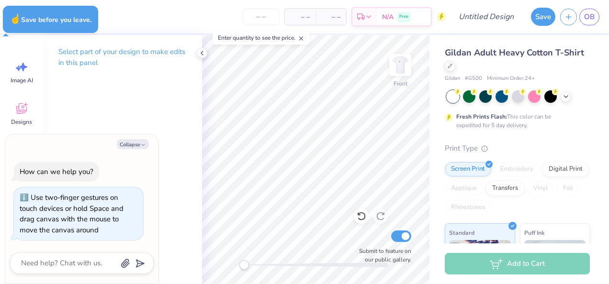
type textarea "x"
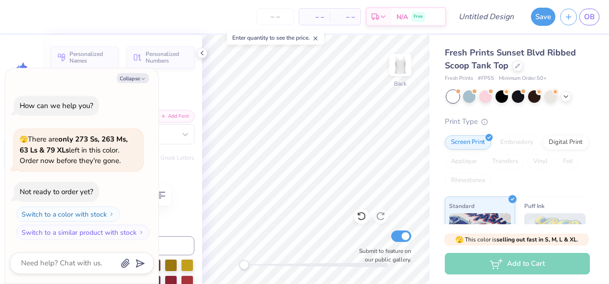
scroll to position [8, 1]
type textarea "x"
type textarea "Ph"
type textarea "x"
type textarea "P"
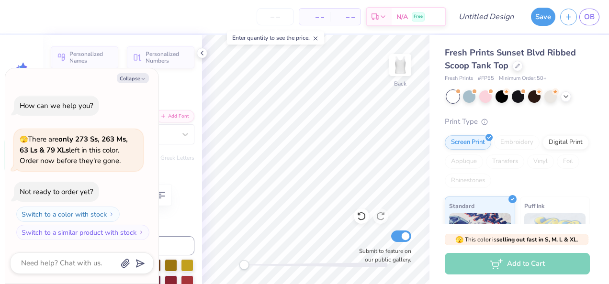
type textarea "x"
type textarea "T"
type textarea "x"
type textarea "Th"
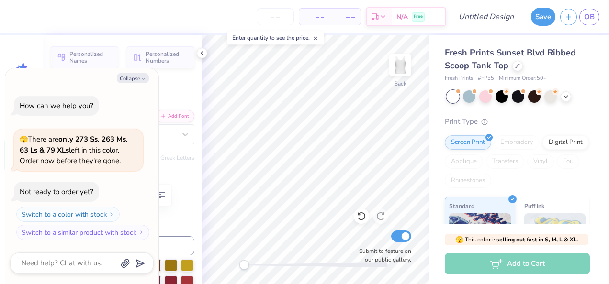
type textarea "x"
type textarea "Thet"
type textarea "x"
type textarea "Theta"
type textarea "x"
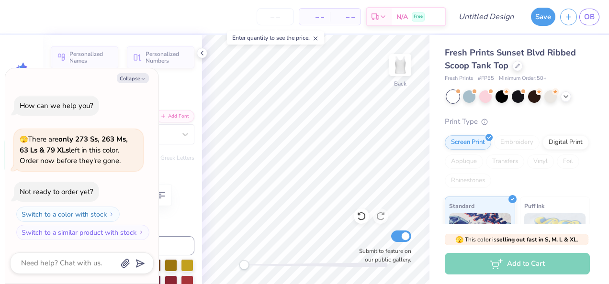
type input "4.57"
type input "0.92"
type input "2.24"
type textarea "x"
type textarea "Pi Bet"
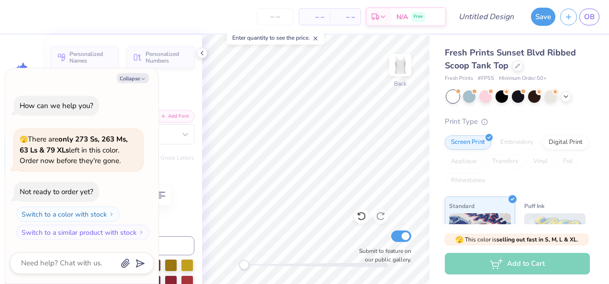
type textarea "x"
type textarea "Pi Be"
type textarea "x"
type textarea "Pi B"
type textarea "x"
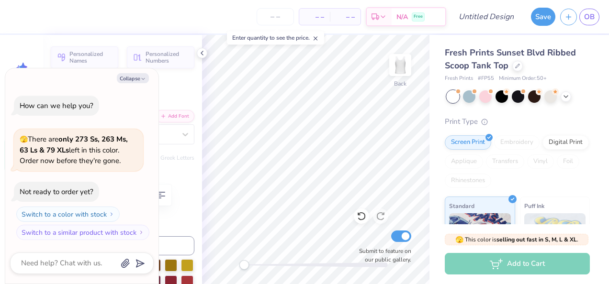
type textarea "Pi"
type textarea "x"
type textarea "Pi"
type textarea "x"
type textarea "P"
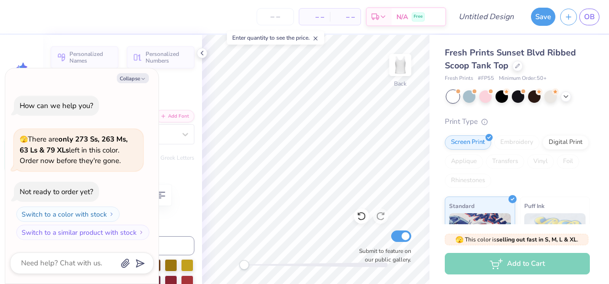
type textarea "x"
type textarea "De"
type textarea "x"
type textarea "Del"
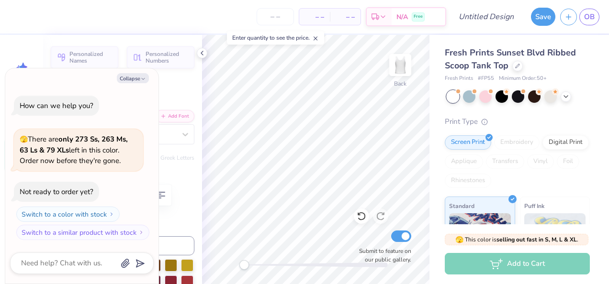
type textarea "x"
type textarea "Delta"
type textarea "x"
type textarea "Delta"
type textarea "x"
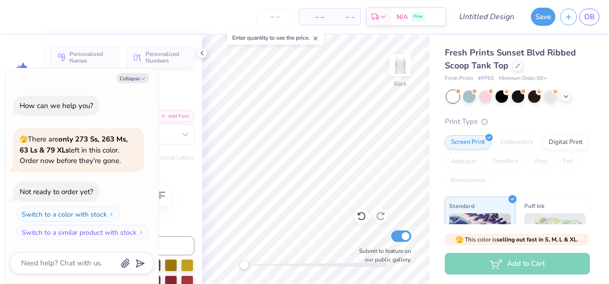
type textarea "Delta C"
type textarea "x"
type textarea "Delta Ch"
type textarea "x"
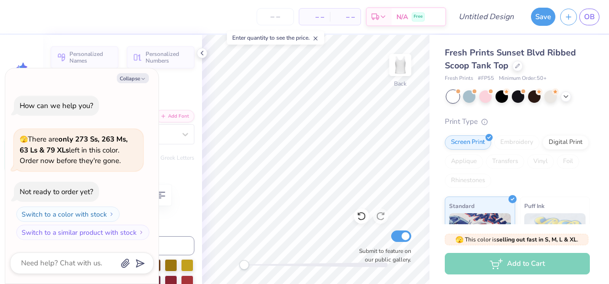
type textarea "Delta Chi"
type textarea "x"
type input "6.10"
type input "0.93"
type input "2.23"
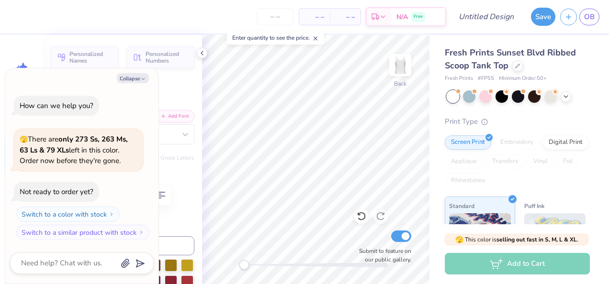
type textarea "x"
type input "5.38"
type input "0.82"
type input "2.34"
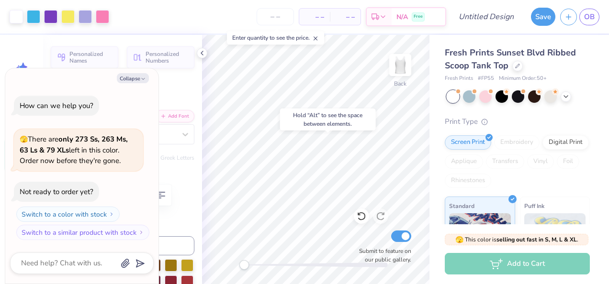
type textarea "x"
type input "3.46"
type input "0.94"
type input "3.14"
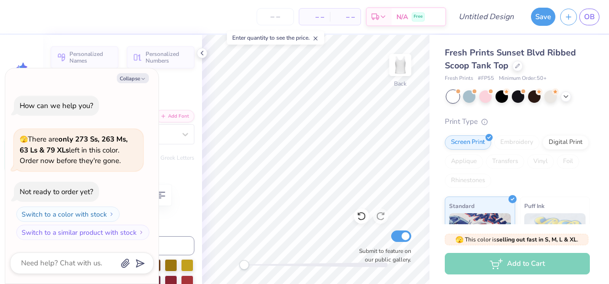
type textarea "x"
type input "2.86"
type input "0.78"
type input "3.31"
type textarea "x"
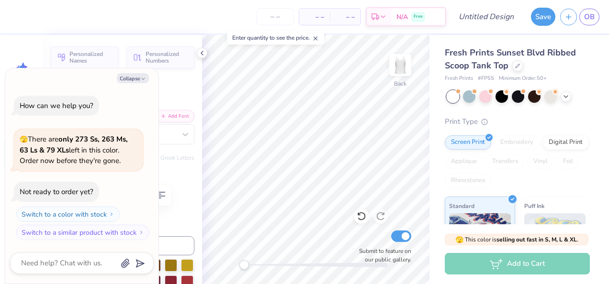
type input "5.38"
type input "0.82"
type input "2.33"
type textarea "x"
type input "4.79"
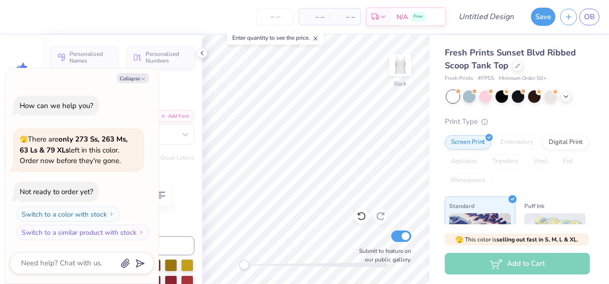
type input "0.73"
type input "2.42"
type textarea "x"
type input "2.86"
type input "0.78"
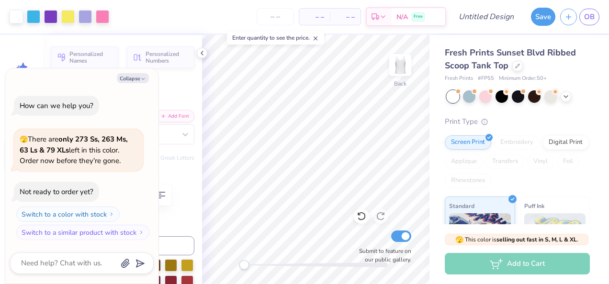
type input "3.14"
type textarea "x"
type input "2.55"
type input "0.70"
type input "3.18"
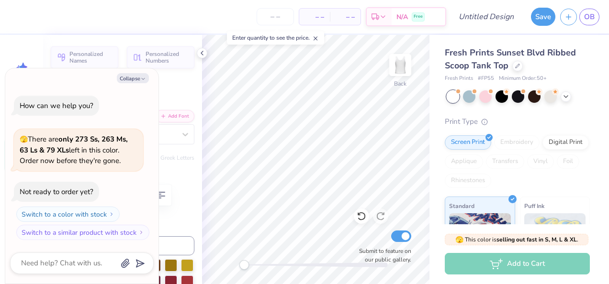
type textarea "x"
type input "4.79"
type input "0.73"
type input "2.11"
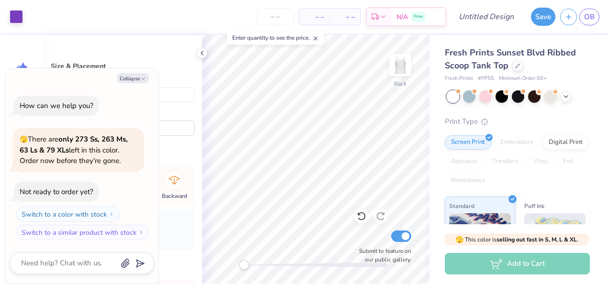
type textarea "x"
type input "1.33"
type input "1.46"
type input "2.62"
type textarea "x"
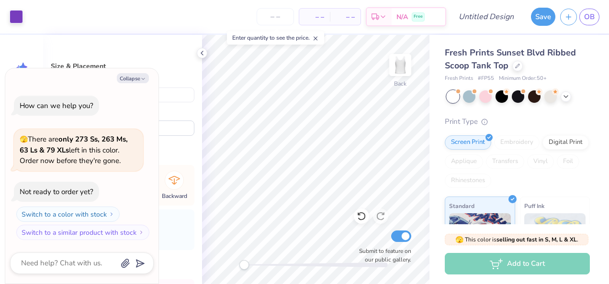
type input "1.04"
type input "1.15"
type input "1.65"
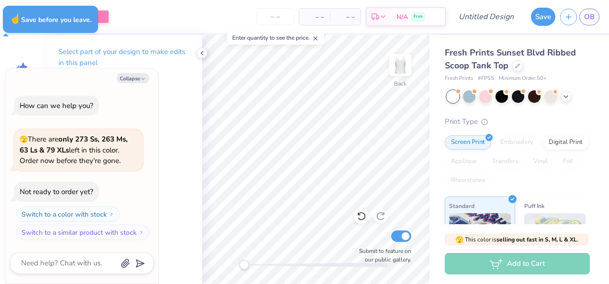
type textarea "x"
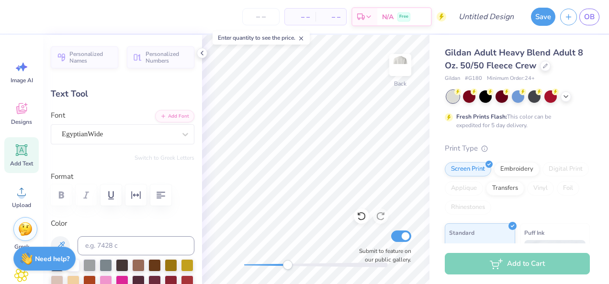
type textarea "K"
type textarea "DELTA CHI THETA"
click at [438, 130] on div "Gildan Adult Heavy Blend Adult 8 Oz. 50/50 Fleece Crew Gildan # G180 Minimum Or…" at bounding box center [519, 237] width 180 height 405
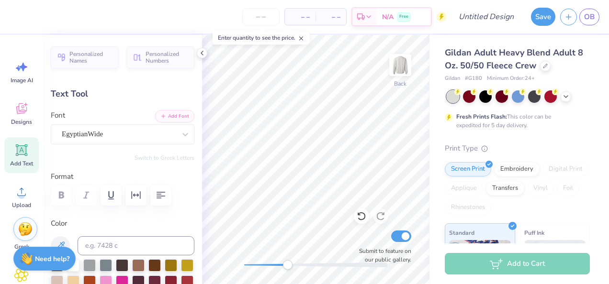
click at [438, 130] on div "Gildan Adult Heavy Blend Adult 8 Oz. 50/50 Fleece Crew Gildan # G180 Minimum Or…" at bounding box center [519, 237] width 180 height 405
type input "8.81"
type input "0.50"
type input "6.90"
type input "8.89"
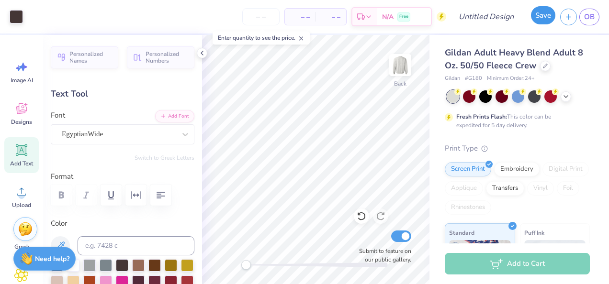
click at [544, 22] on button "Save" at bounding box center [543, 15] width 24 height 18
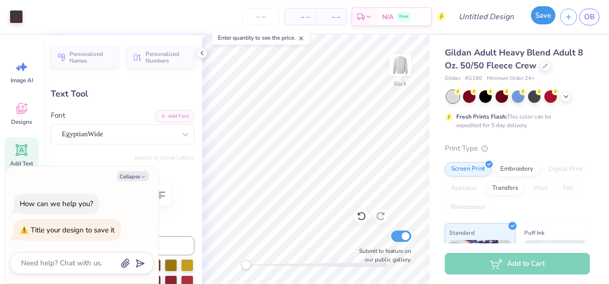
click at [543, 13] on button "Save" at bounding box center [543, 15] width 24 height 18
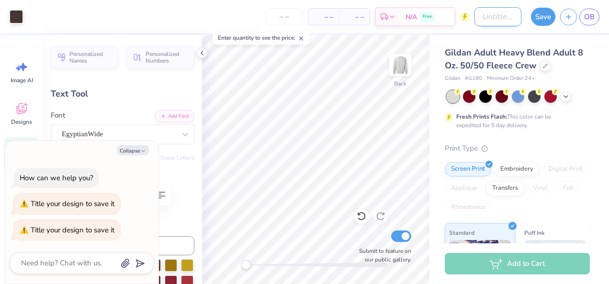
type textarea "x"
click at [492, 24] on input "Design Title" at bounding box center [497, 16] width 47 height 19
type input "h"
type textarea "x"
type input "ho"
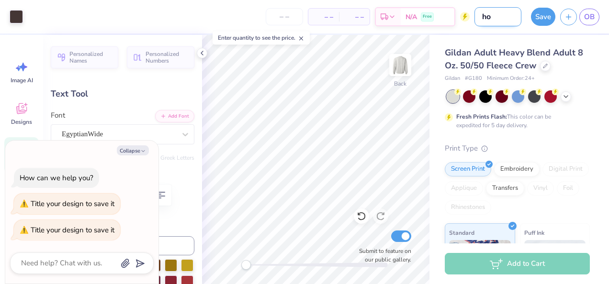
type textarea "x"
type input "hor"
type textarea "x"
type input "hors"
type textarea "x"
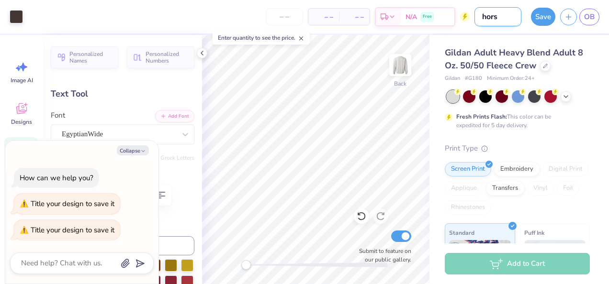
type input "horse"
type textarea "x"
type input "horse"
click at [537, 20] on button "Save" at bounding box center [543, 15] width 24 height 18
click at [543, 26] on div "Save OB" at bounding box center [567, 17] width 83 height 34
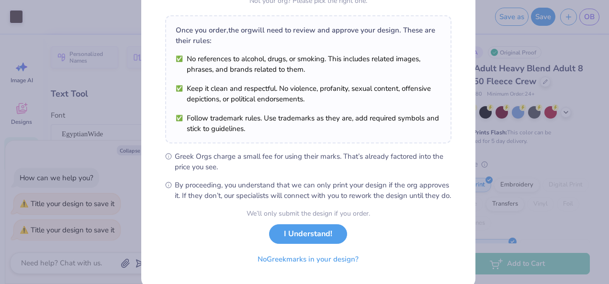
scroll to position [163, 0]
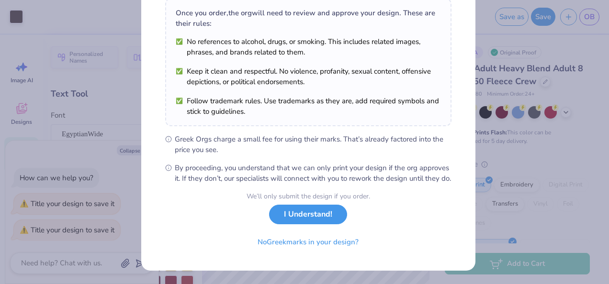
click at [304, 217] on button "I Understand!" at bounding box center [308, 215] width 78 height 20
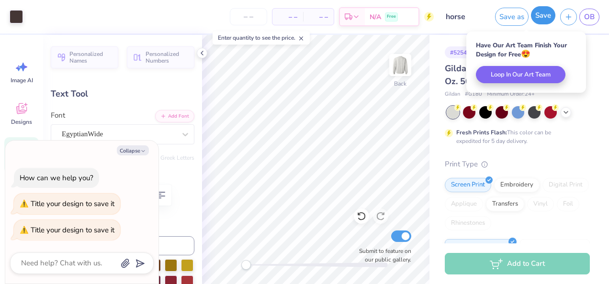
click at [541, 15] on button "Save" at bounding box center [543, 15] width 24 height 18
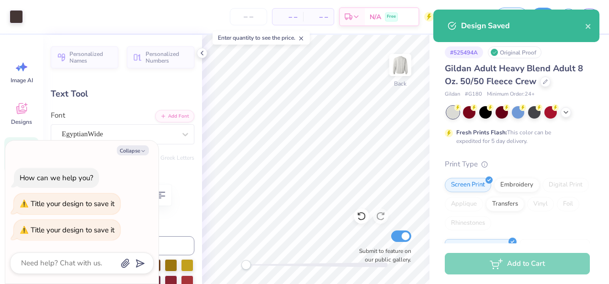
type textarea "x"
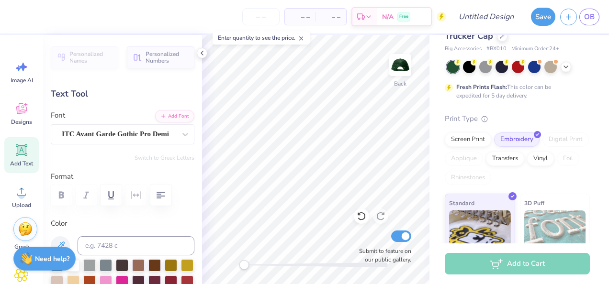
scroll to position [8, 1]
click at [359, 214] on icon at bounding box center [361, 217] width 8 height 9
type textarea "1965"
type input "0.23"
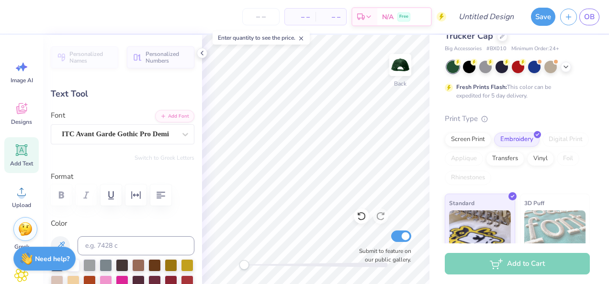
type input "0.24"
type input "-2.8"
type textarea "D"
type input "0.15"
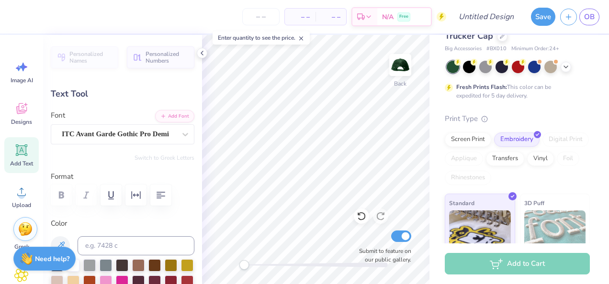
type input "0.23"
type input "-1.8"
type textarea "c"
type textarea "C"
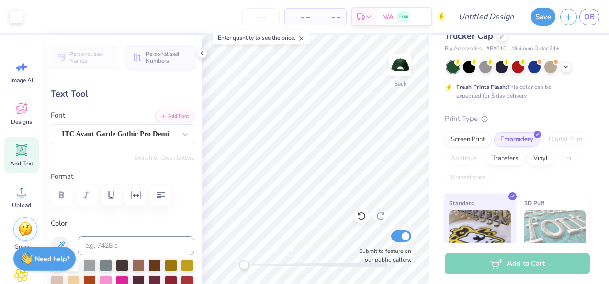
type input "0.0"
type input "2.02"
type input "1.03"
click at [507, 18] on input "Design Title" at bounding box center [497, 16] width 47 height 19
type input "hat"
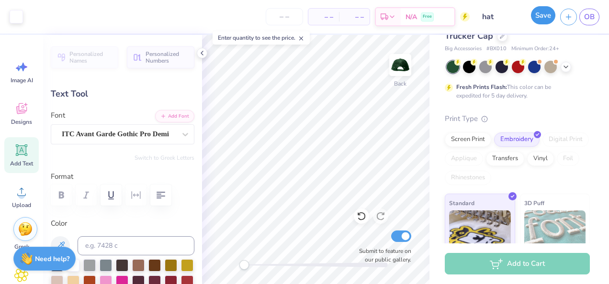
click at [545, 17] on button "Save" at bounding box center [543, 15] width 24 height 18
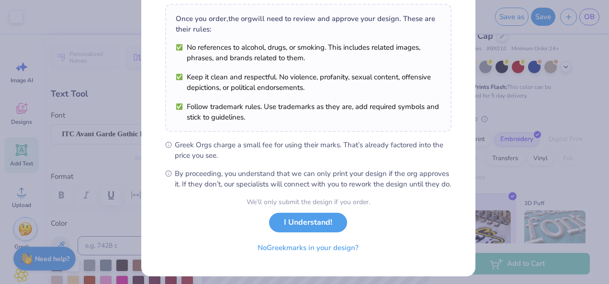
scroll to position [163, 0]
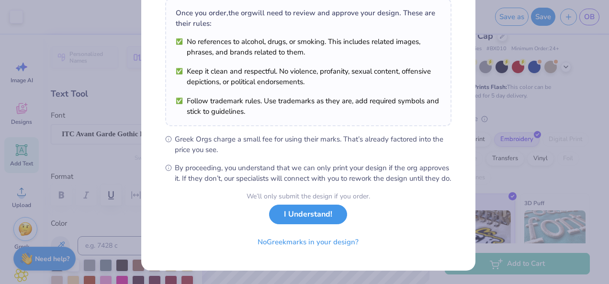
click at [320, 217] on button "I Understand!" at bounding box center [308, 215] width 78 height 20
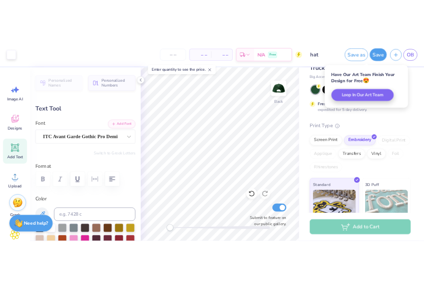
scroll to position [22, 0]
